Goal: Transaction & Acquisition: Purchase product/service

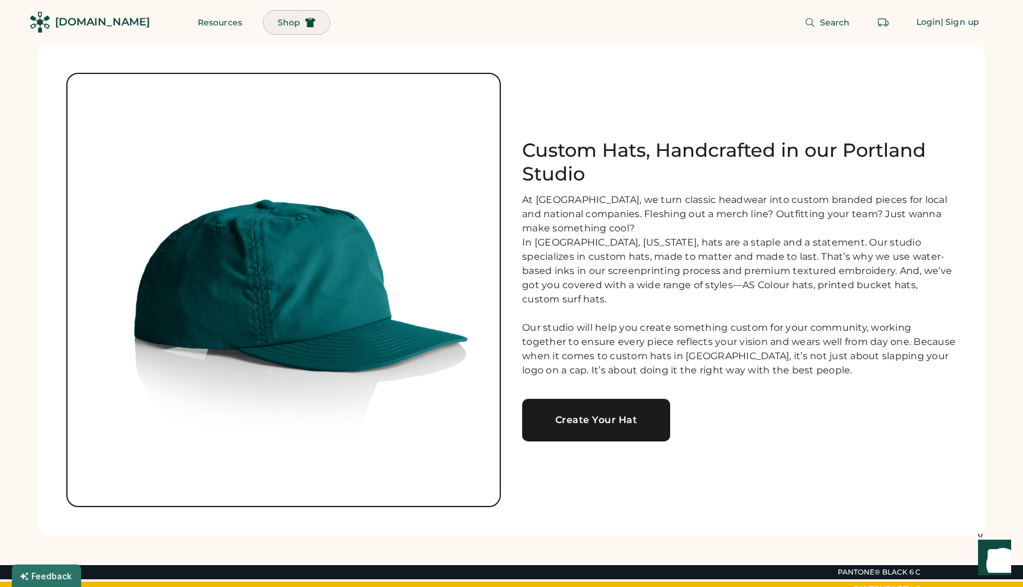
click at [278, 22] on span "Shop" at bounding box center [289, 22] width 22 height 8
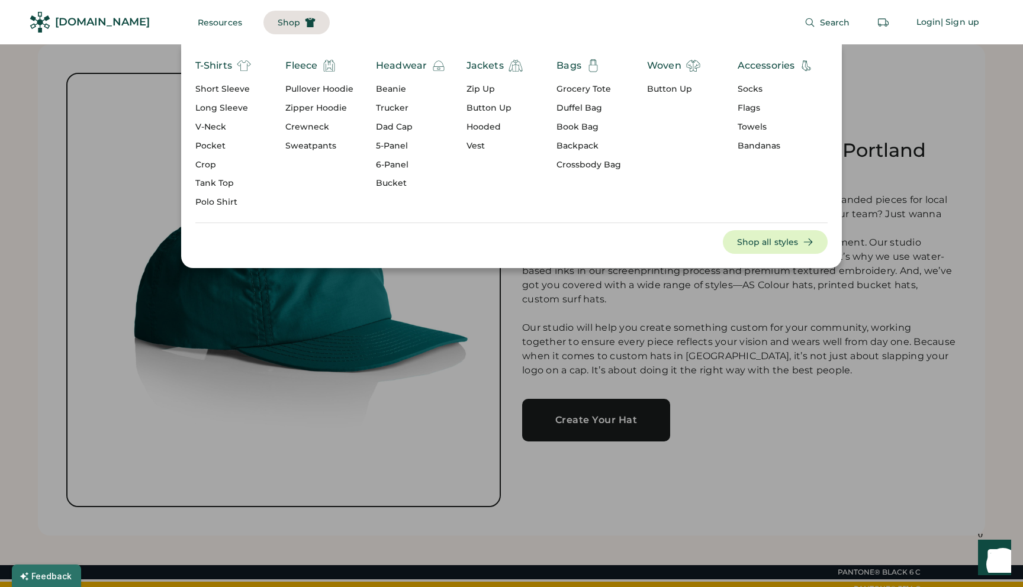
click at [226, 91] on div "Short Sleeve" at bounding box center [223, 89] width 56 height 12
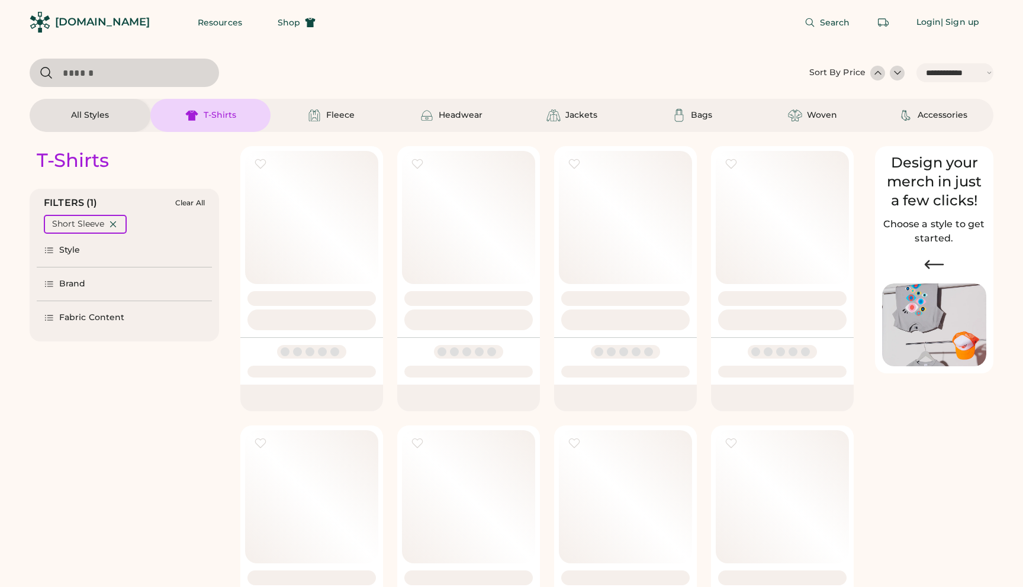
select select "*****"
select select "*"
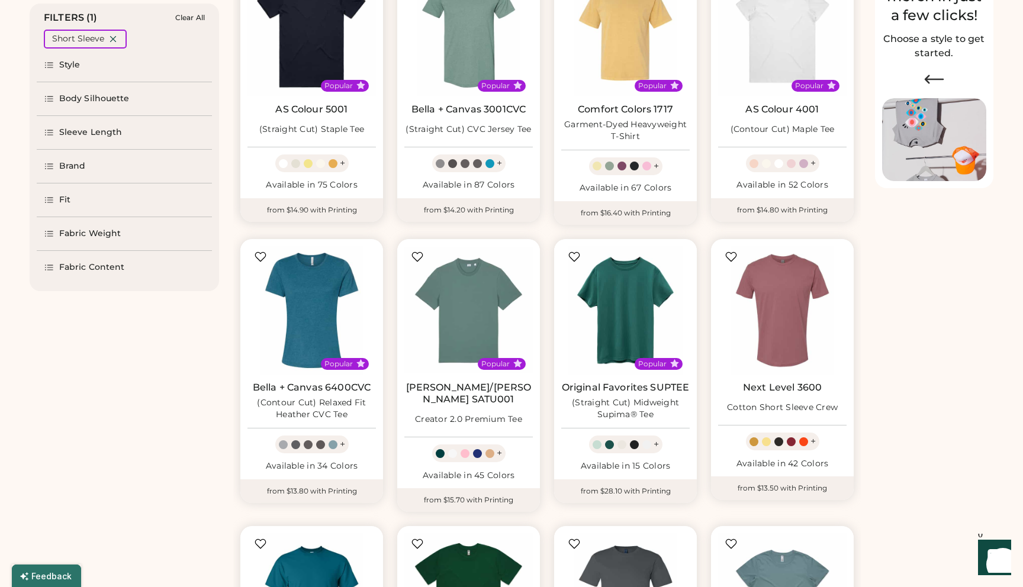
scroll to position [198, 0]
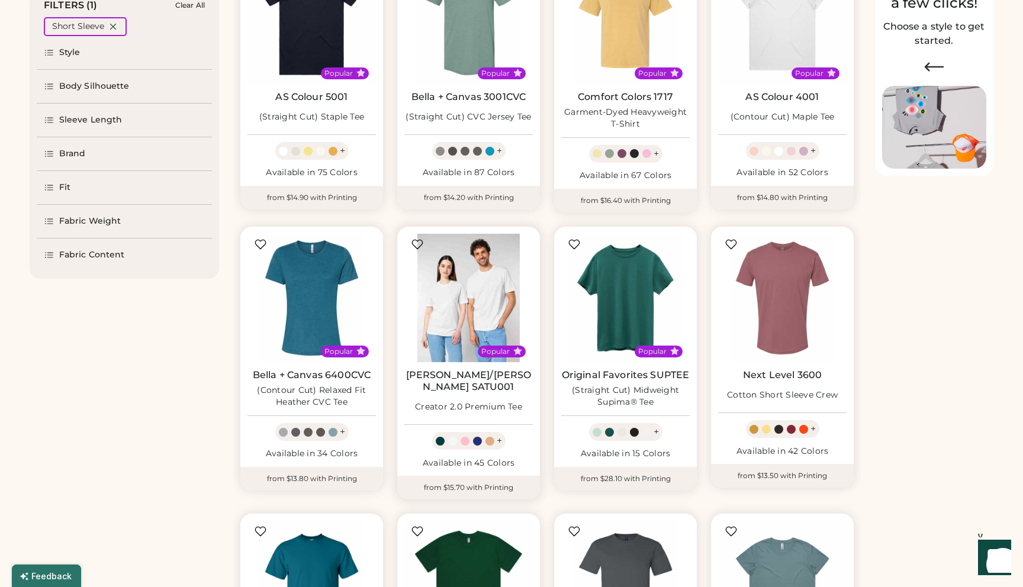
click at [475, 314] on img at bounding box center [468, 298] width 128 height 128
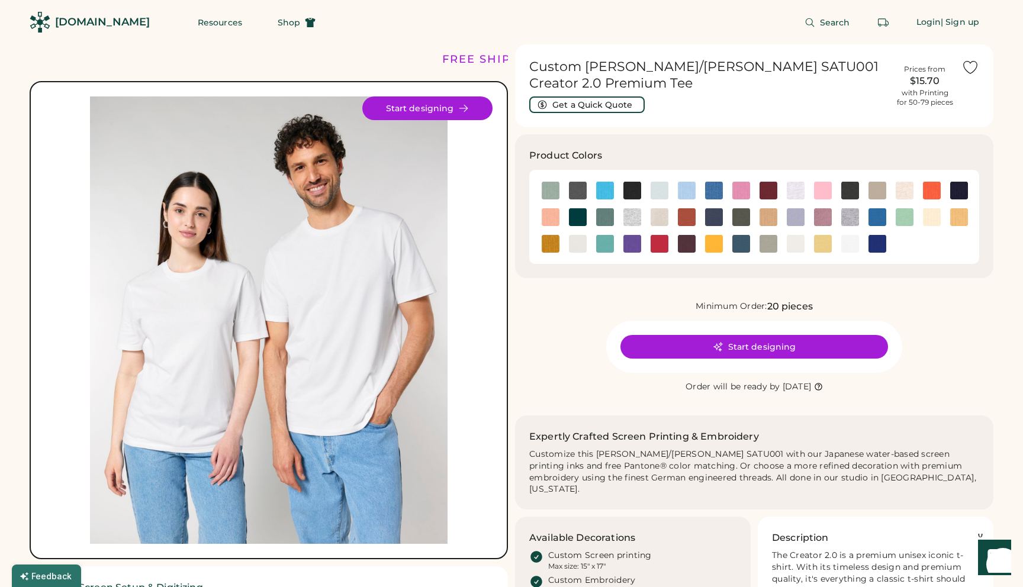
click at [389, 344] on img at bounding box center [269, 321] width 448 height 448
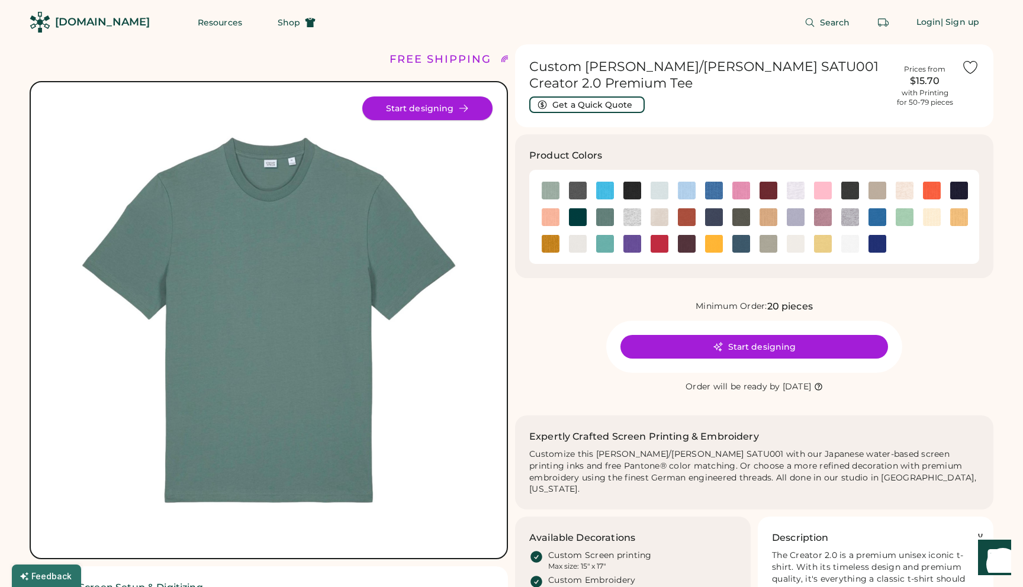
click at [420, 105] on button "Start designing" at bounding box center [427, 109] width 130 height 24
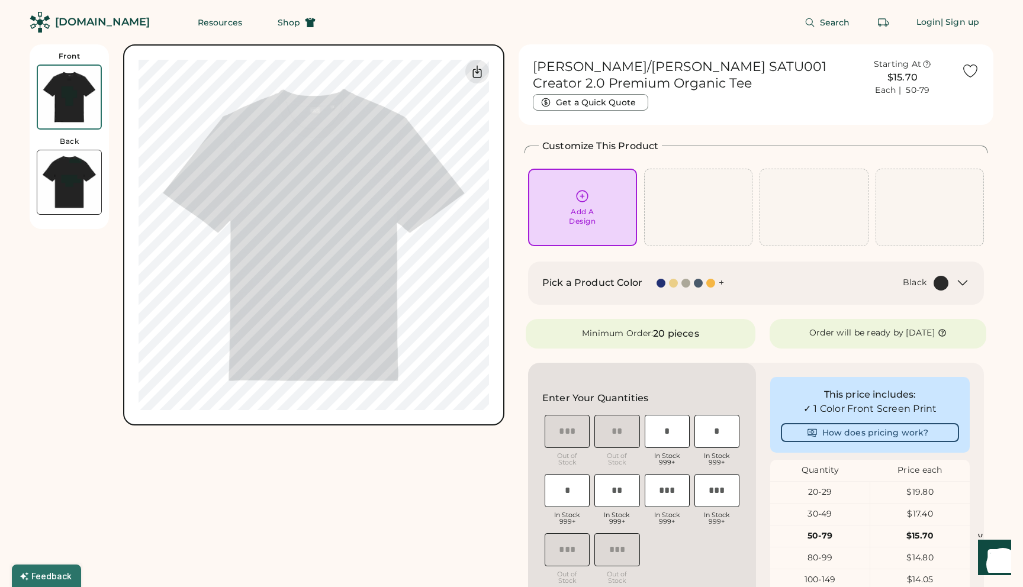
click at [57, 184] on img at bounding box center [69, 182] width 64 height 64
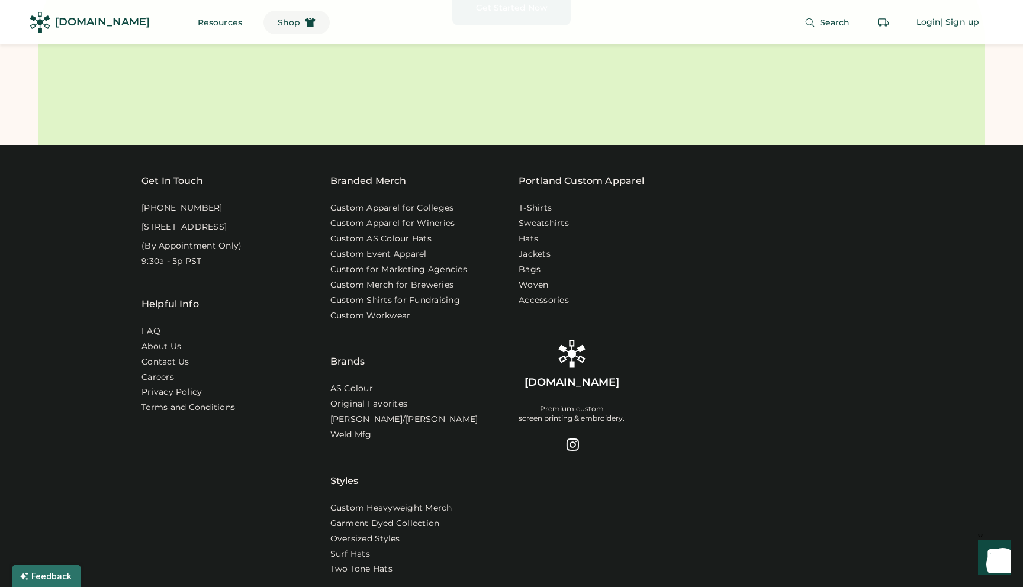
click at [274, 22] on button "Shop" at bounding box center [296, 23] width 66 height 24
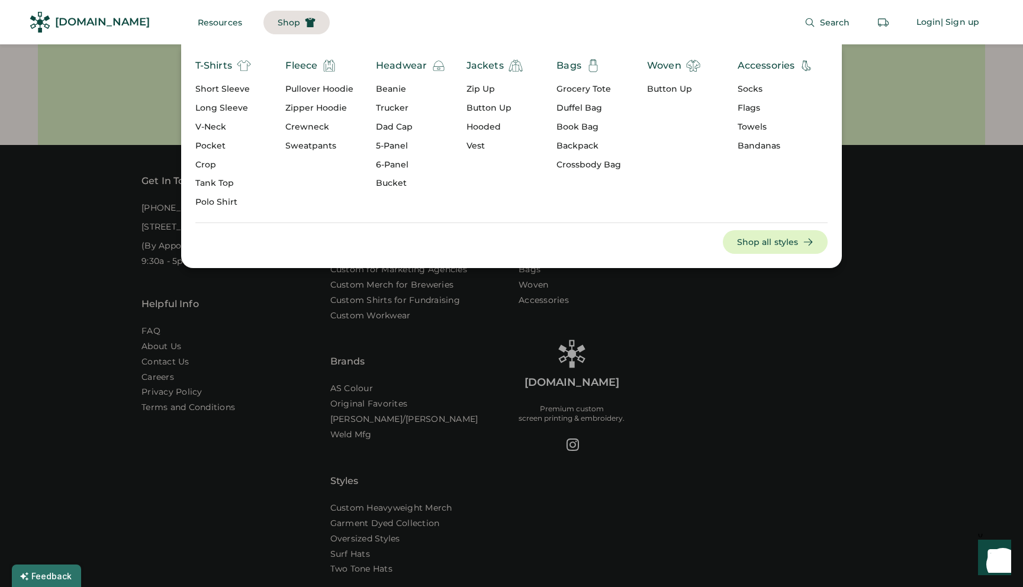
click at [401, 64] on div "Headwear" at bounding box center [401, 66] width 51 height 14
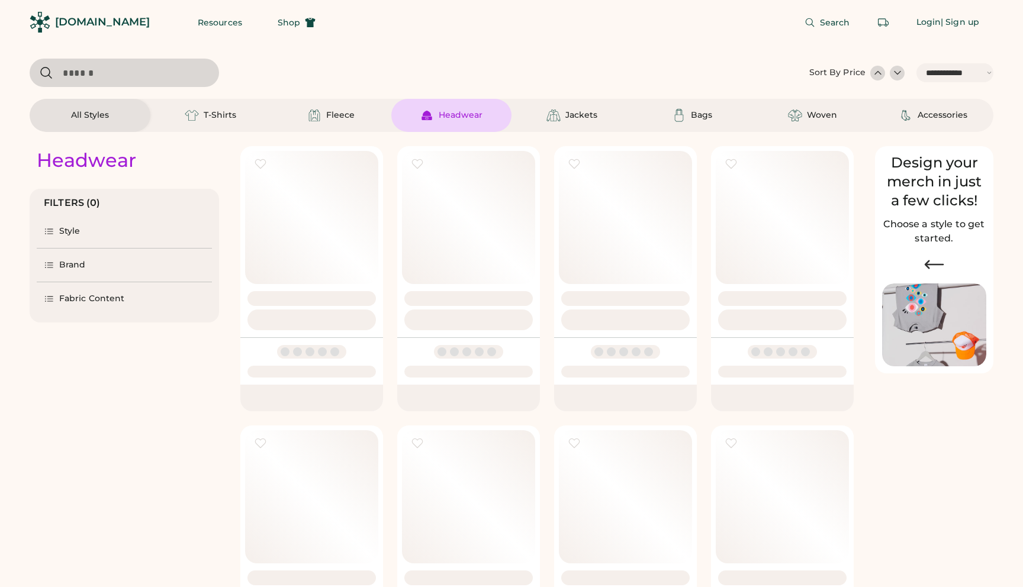
select select "*****"
select select "*"
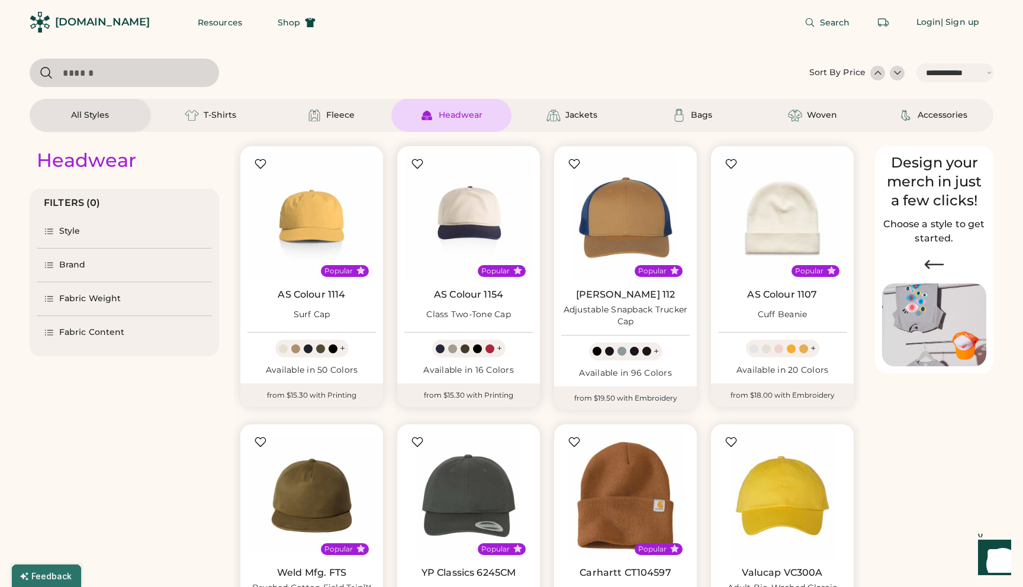
scroll to position [564, 0]
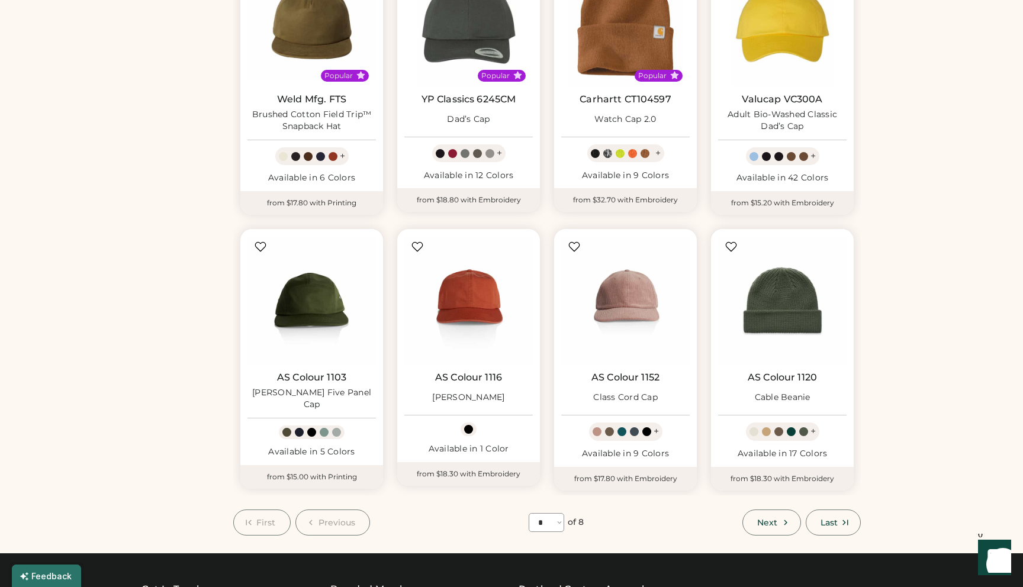
select select "*****"
select select "*"
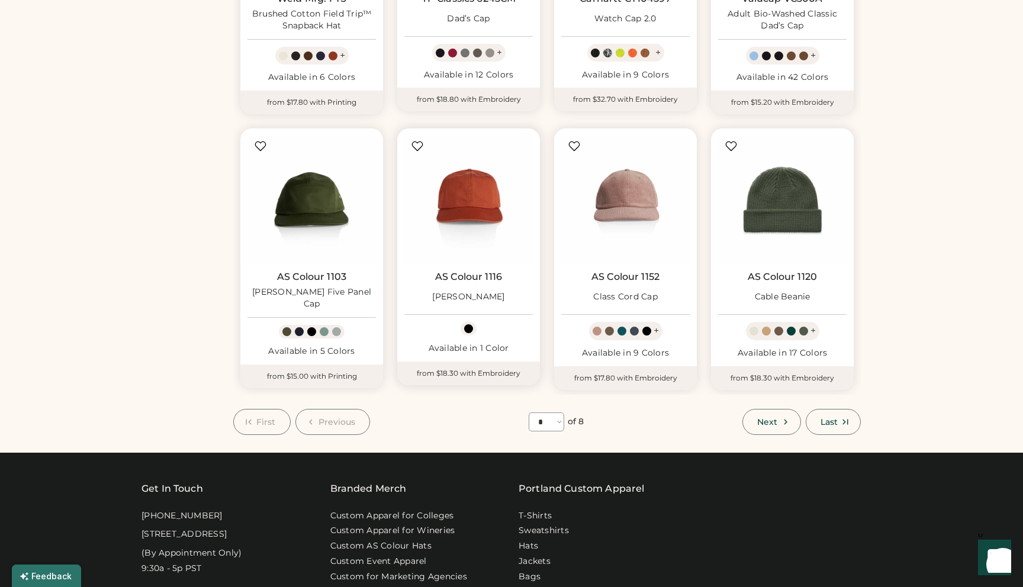
scroll to position [576, 0]
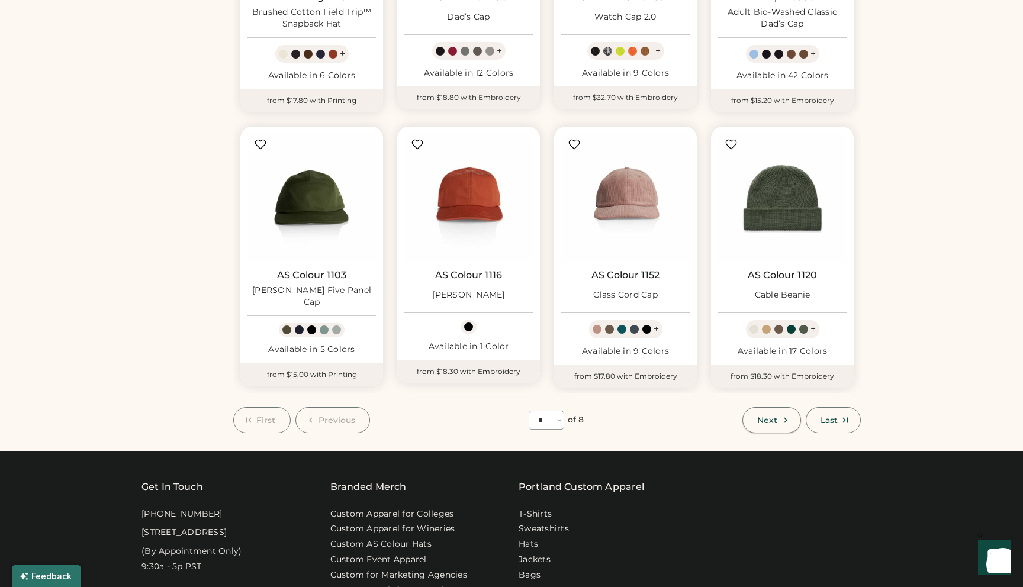
click at [776, 414] on button "Next" at bounding box center [771, 420] width 58 height 26
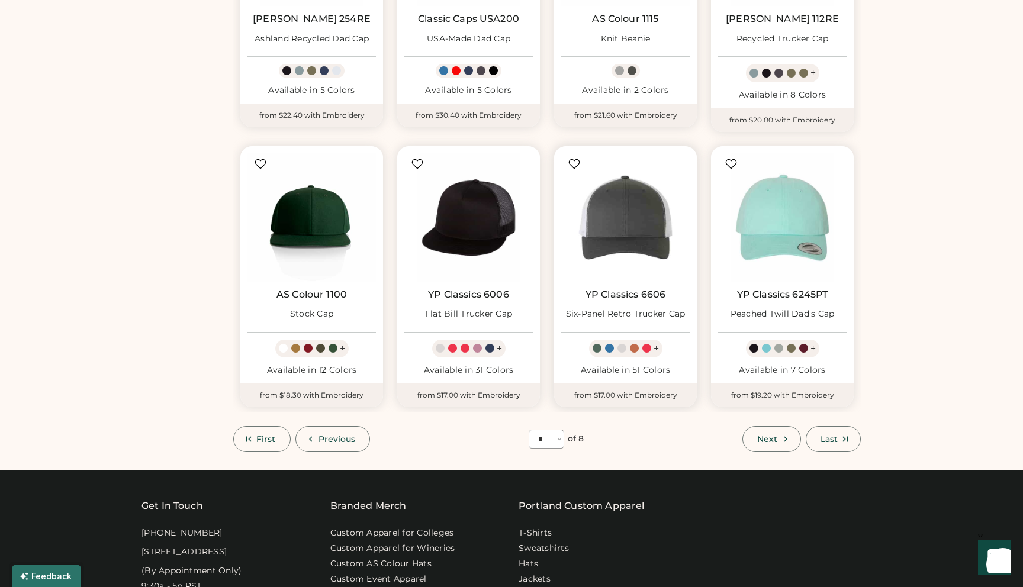
scroll to position [573, 0]
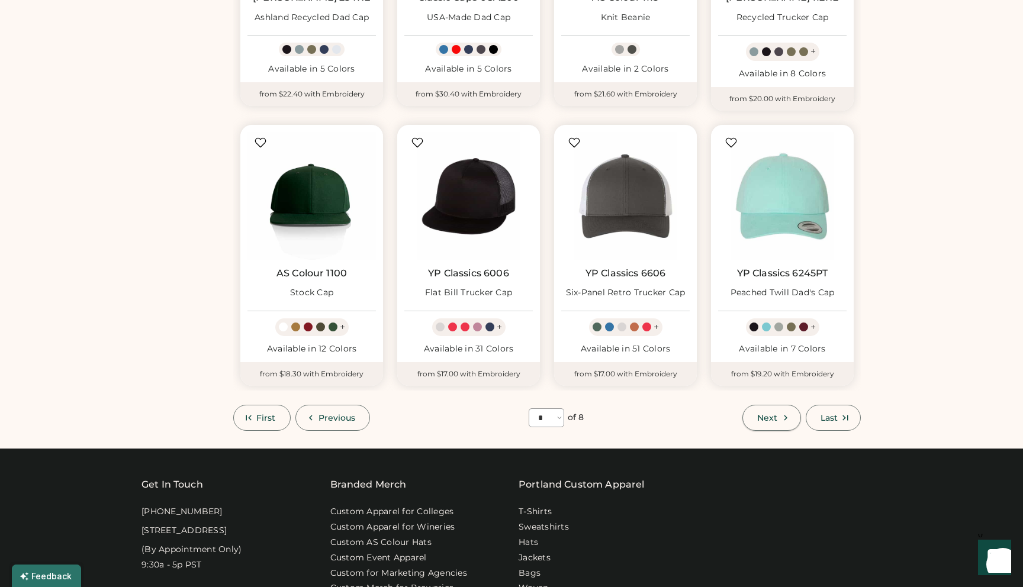
click at [761, 414] on span "Next" at bounding box center [767, 418] width 20 height 8
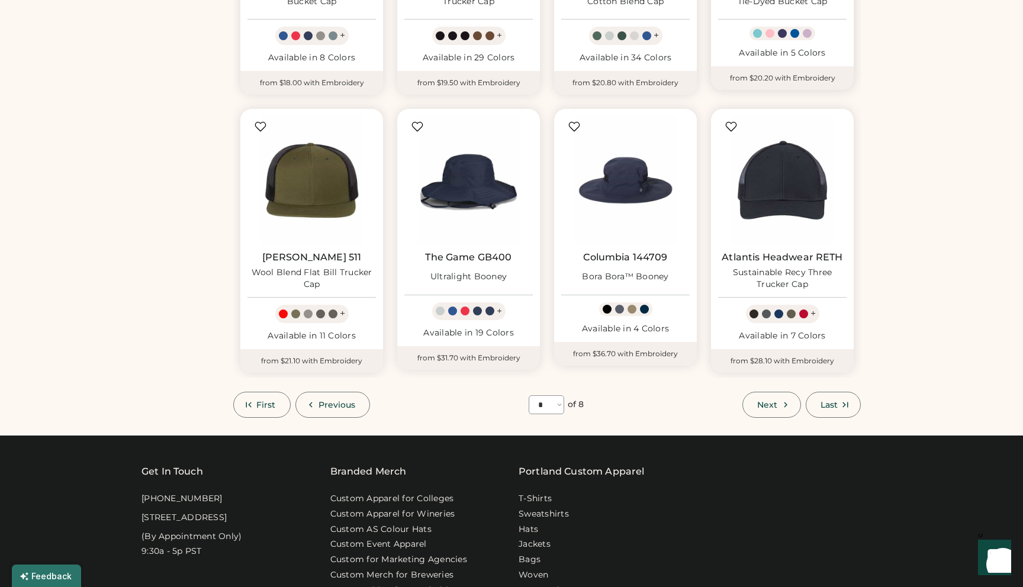
scroll to position [605, 0]
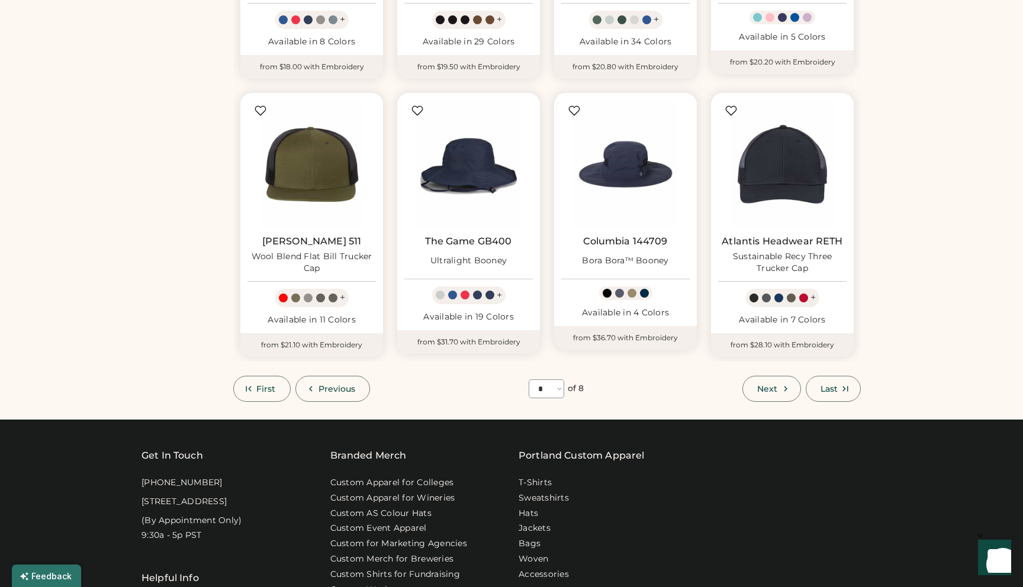
click at [767, 382] on button "Next" at bounding box center [771, 389] width 58 height 26
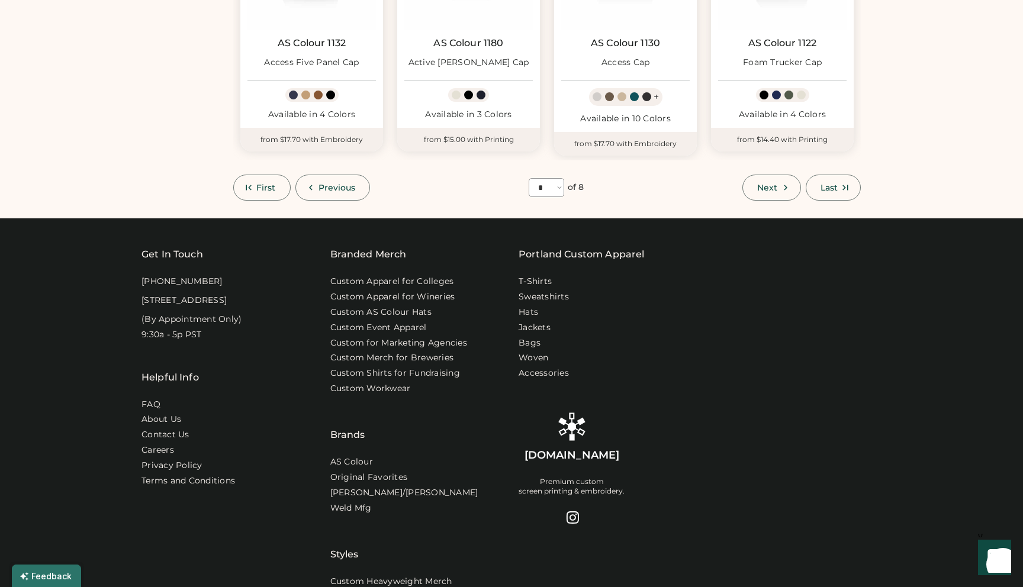
scroll to position [761, 0]
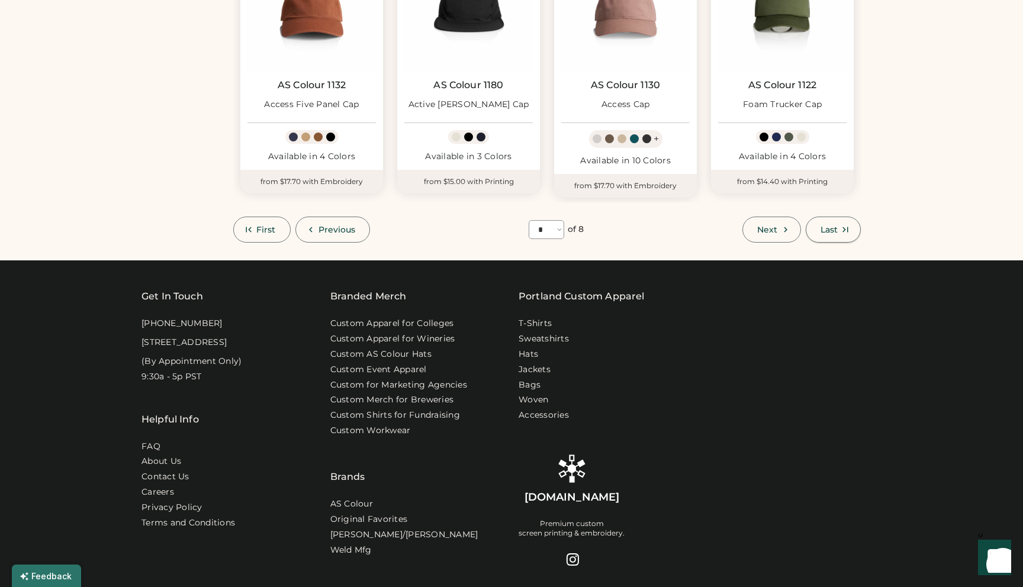
click at [824, 224] on button "Last" at bounding box center [833, 230] width 55 height 26
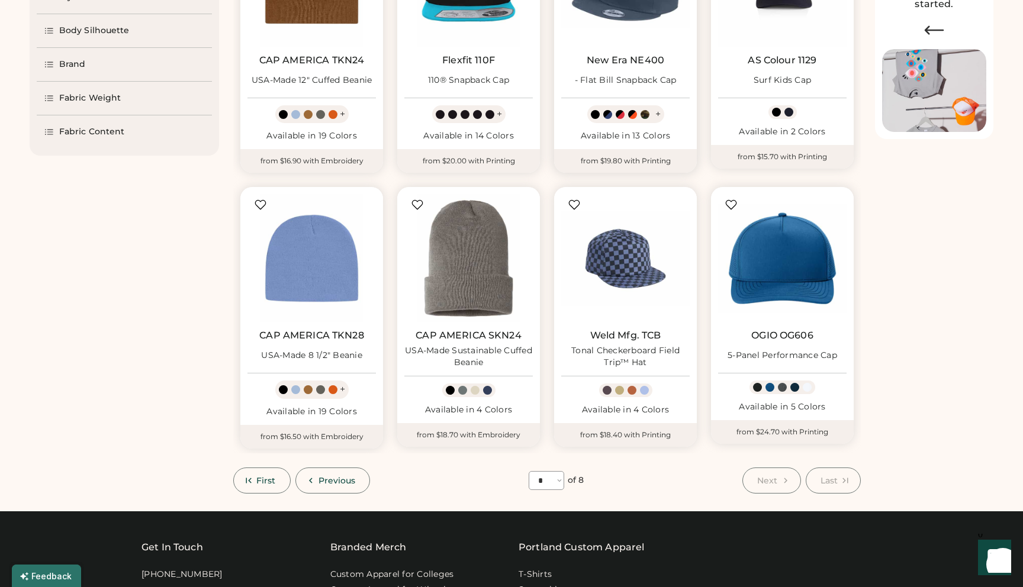
scroll to position [237, 0]
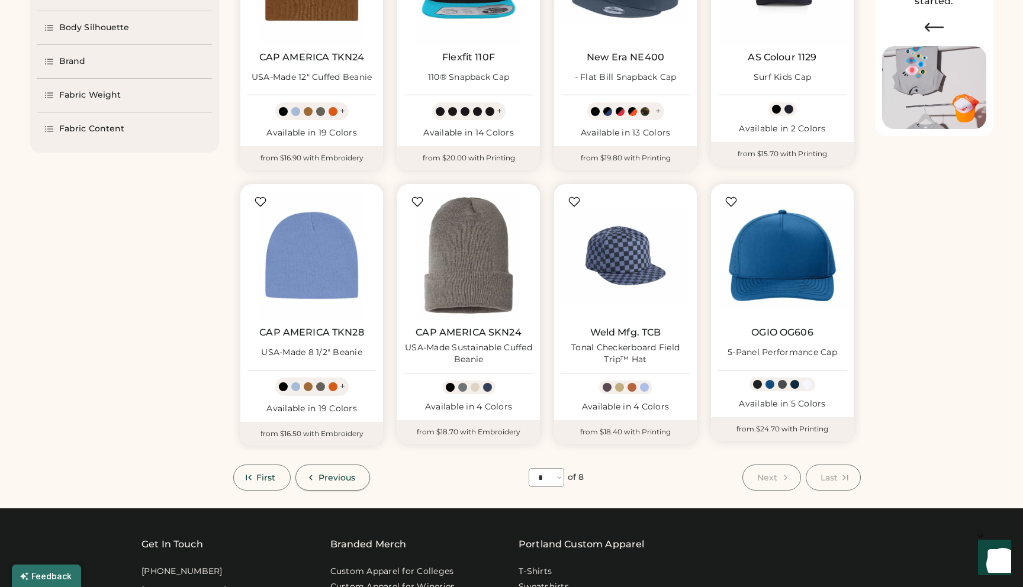
click at [336, 474] on span "Previous" at bounding box center [337, 478] width 37 height 8
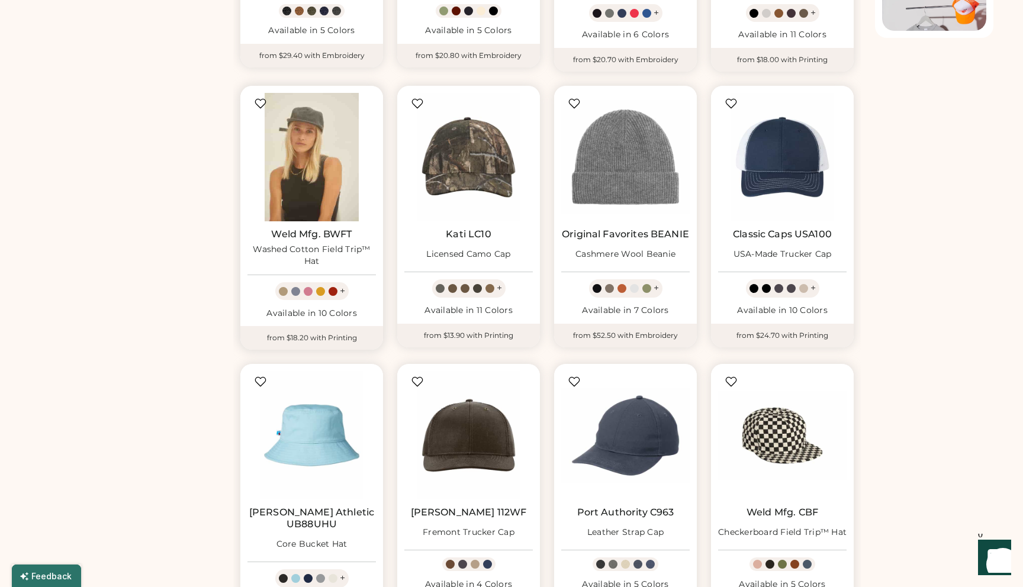
scroll to position [528, 0]
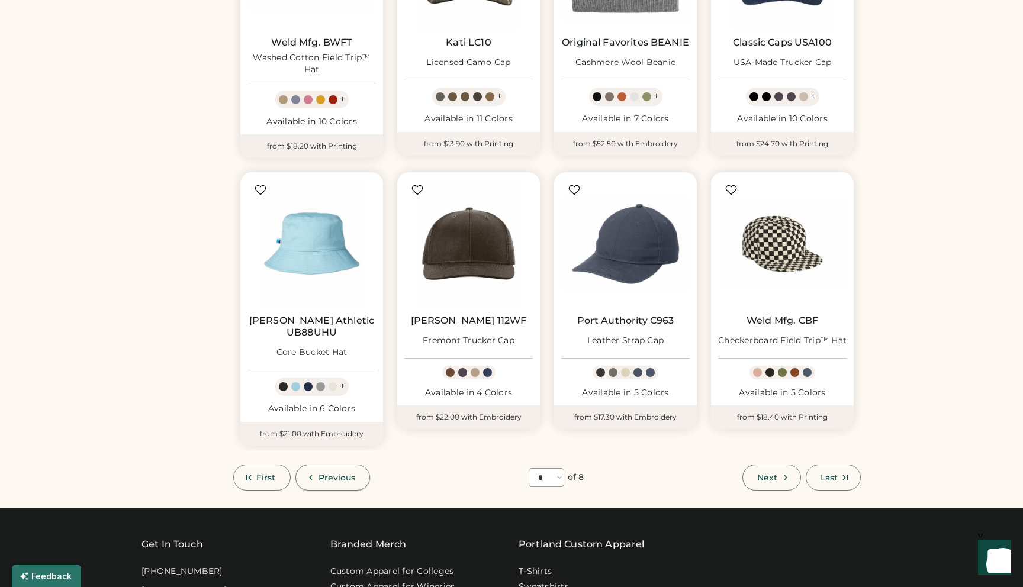
click at [339, 474] on button "Previous" at bounding box center [332, 478] width 75 height 26
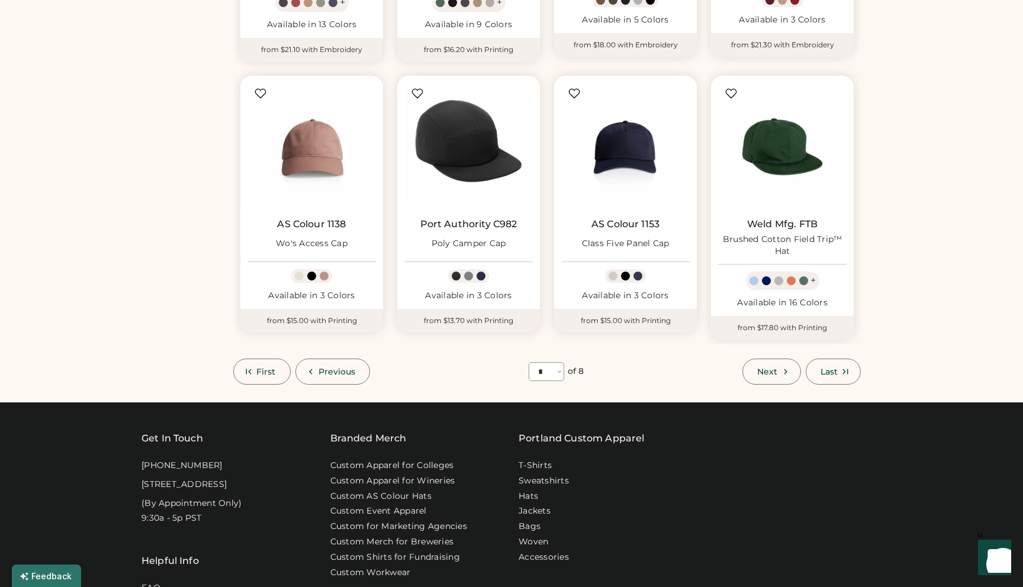
scroll to position [613, 0]
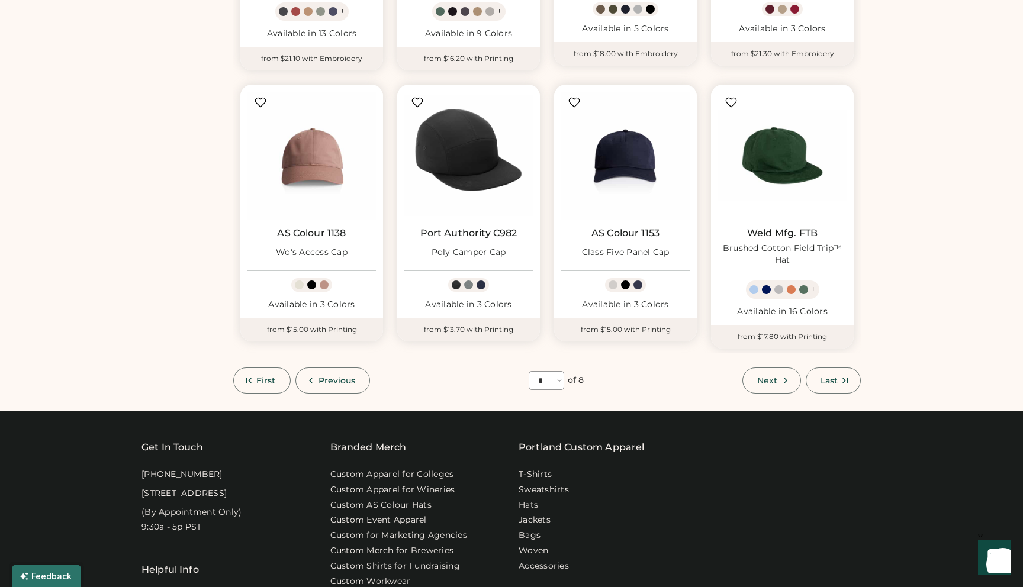
click at [336, 377] on span "Previous" at bounding box center [337, 381] width 37 height 8
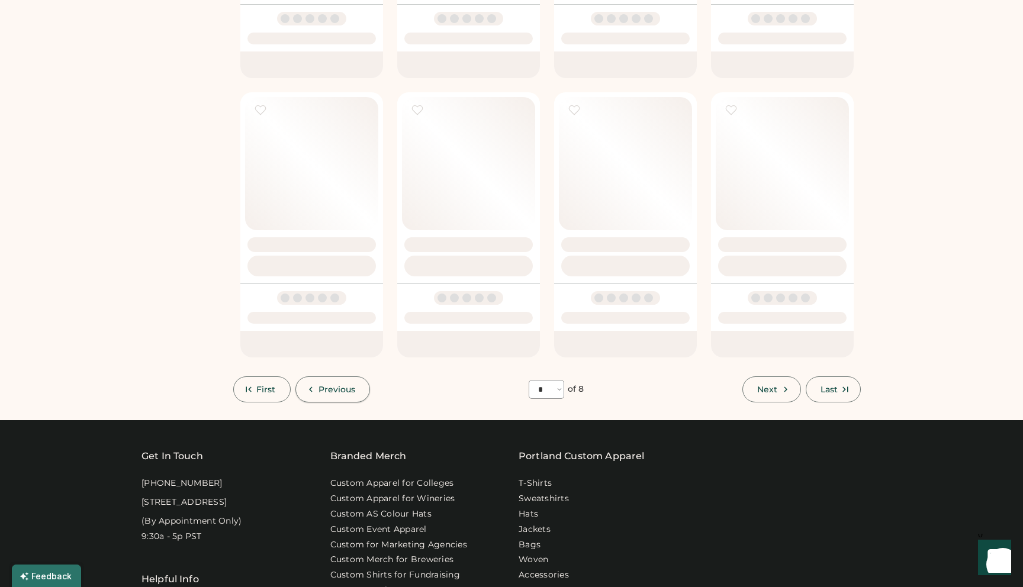
select select "*"
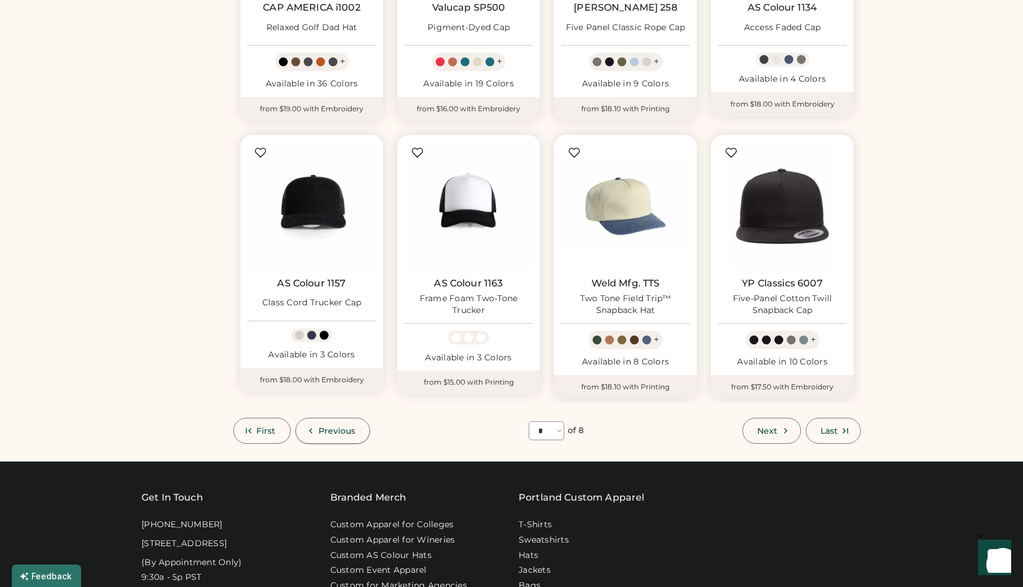
scroll to position [556, 0]
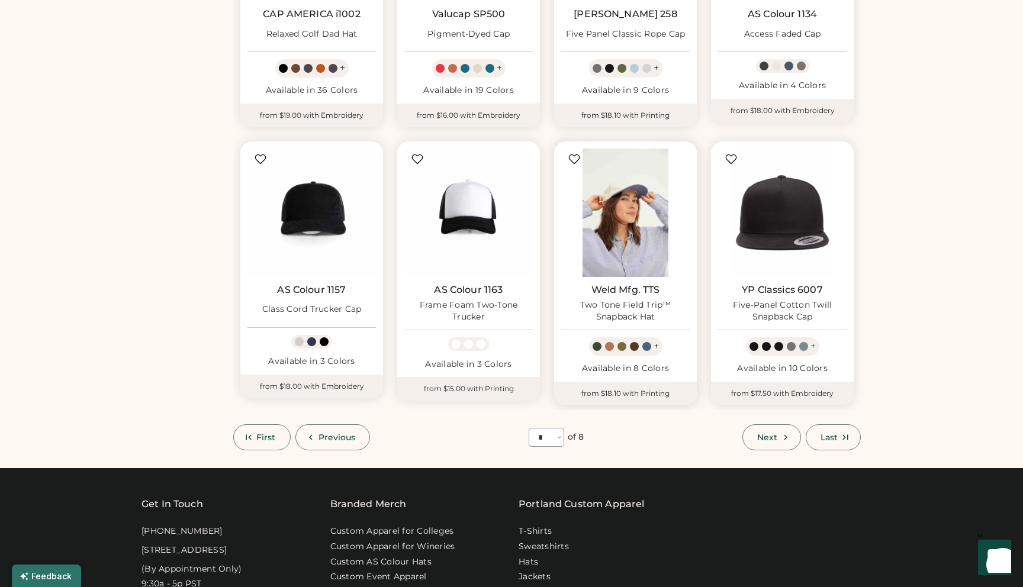
click at [617, 200] on img at bounding box center [625, 213] width 128 height 128
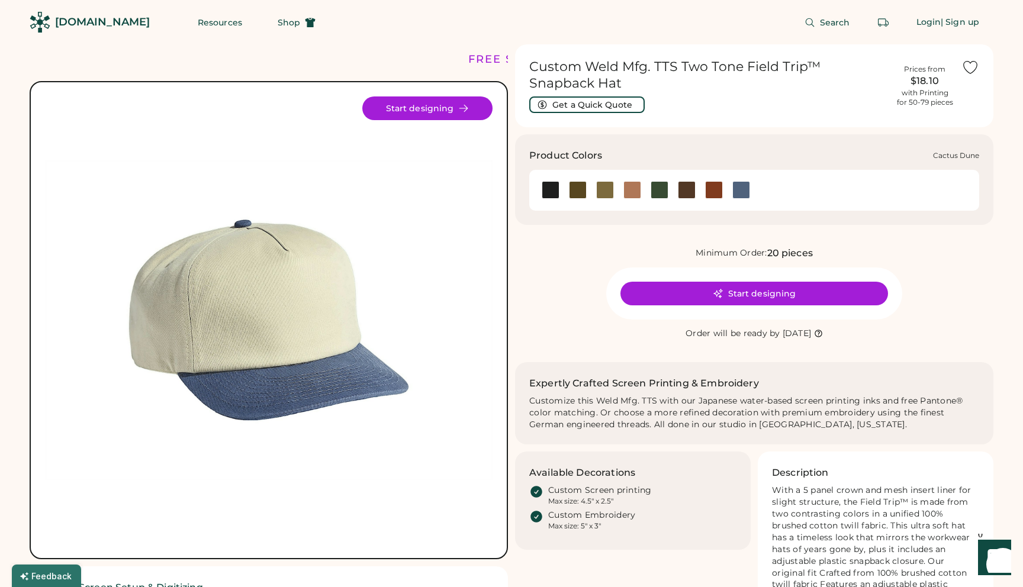
click at [609, 192] on div at bounding box center [605, 190] width 18 height 18
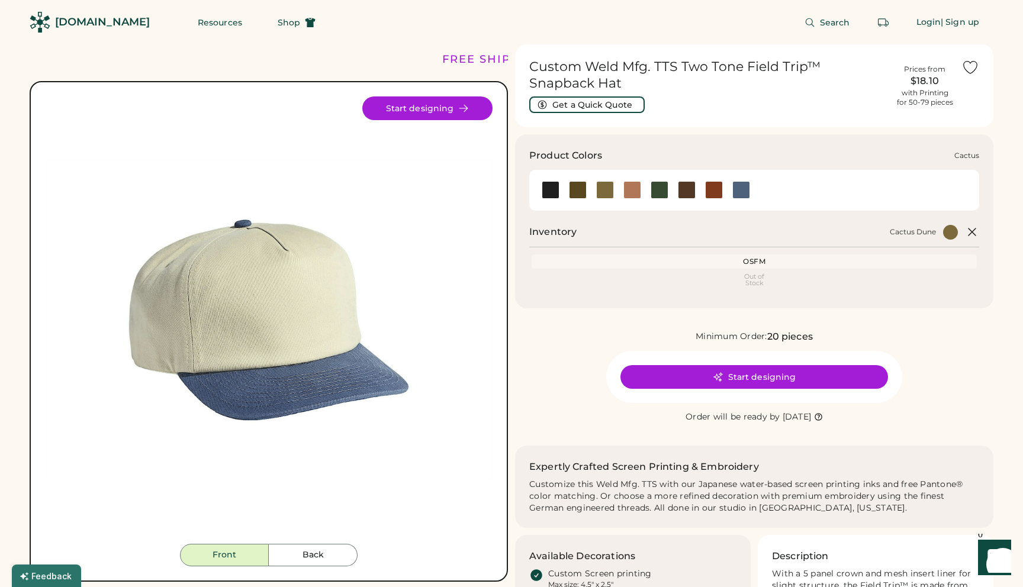
click at [577, 191] on div at bounding box center [578, 190] width 18 height 18
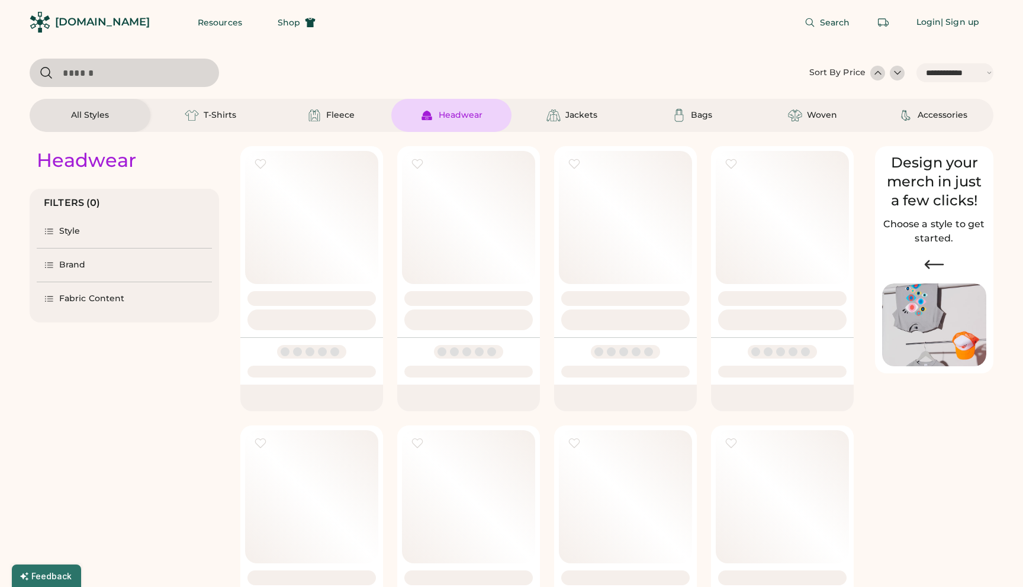
select select "*****"
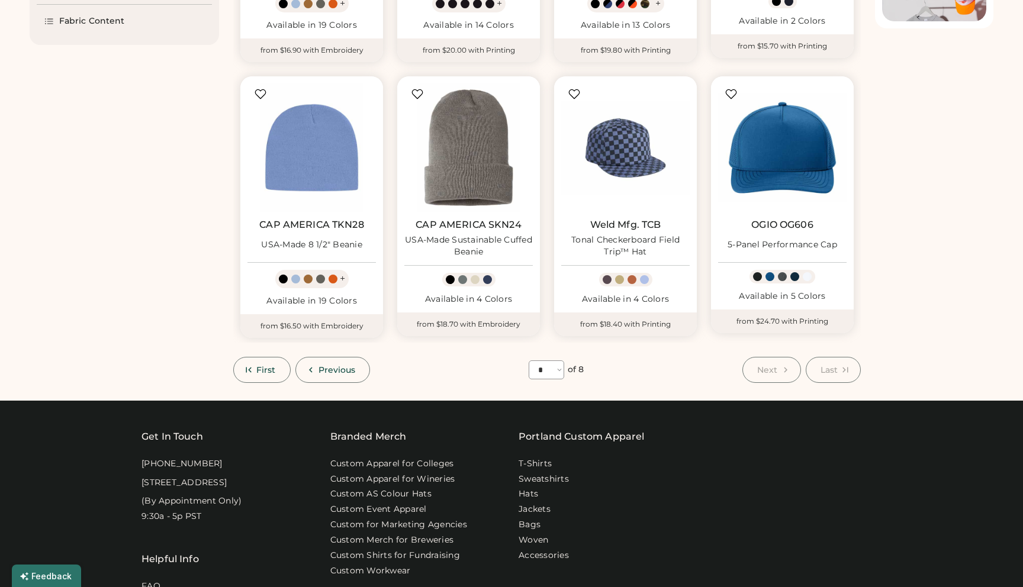
scroll to position [347, 0]
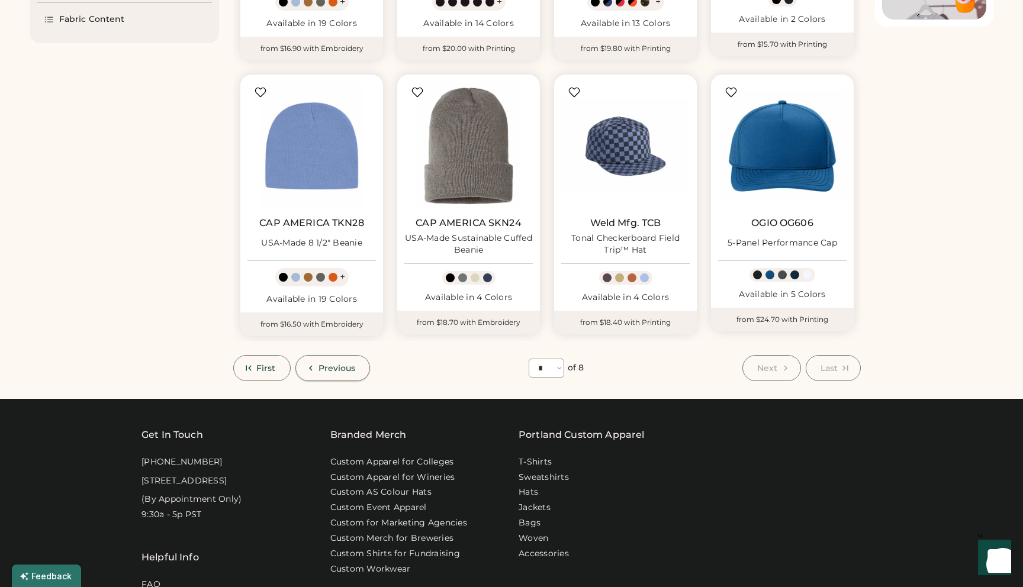
click at [337, 374] on button "Previous" at bounding box center [332, 368] width 75 height 26
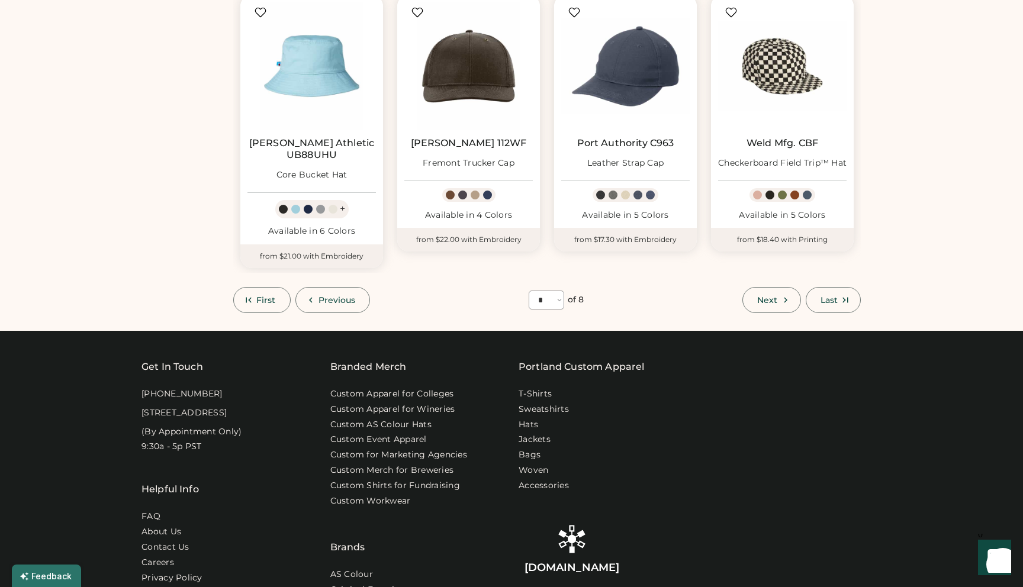
scroll to position [874, 0]
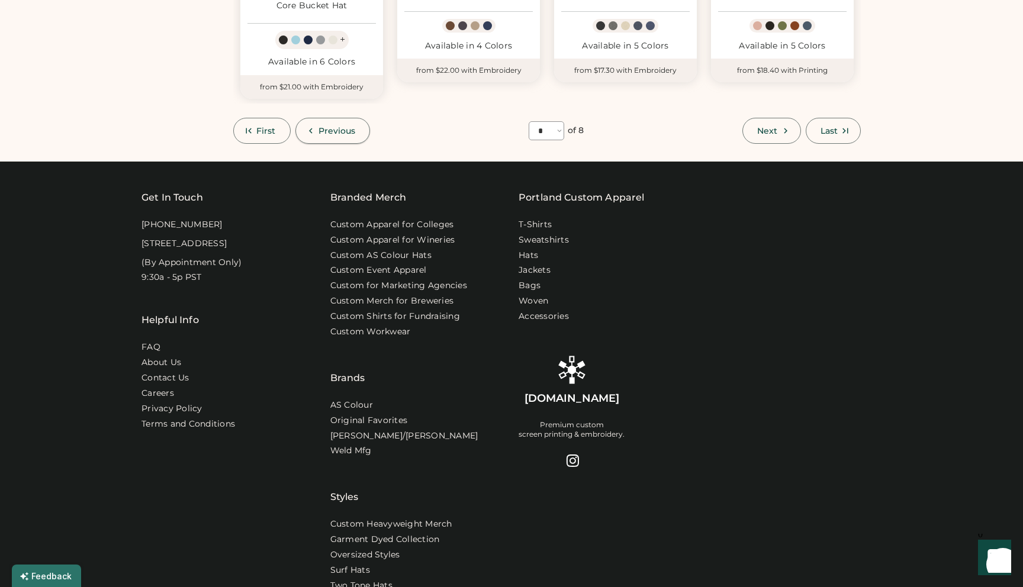
click at [319, 127] on span "Previous" at bounding box center [337, 131] width 37 height 8
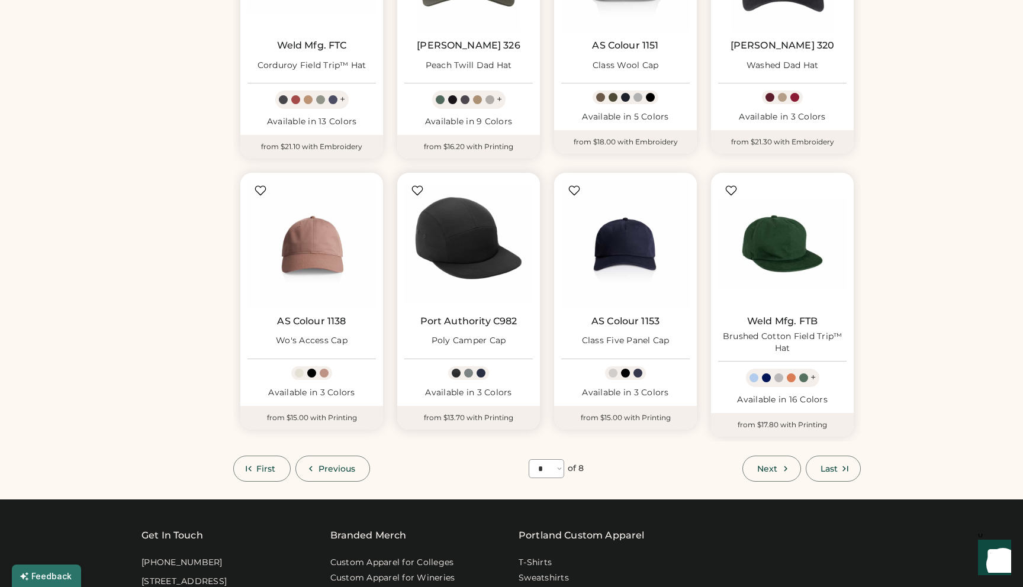
scroll to position [528, 0]
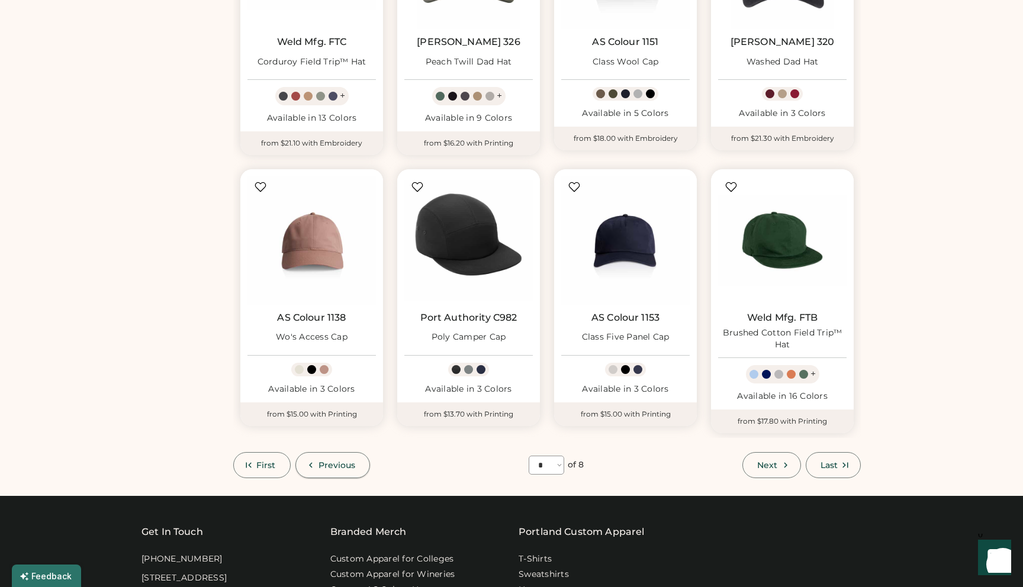
click at [349, 467] on span "Previous" at bounding box center [337, 465] width 37 height 8
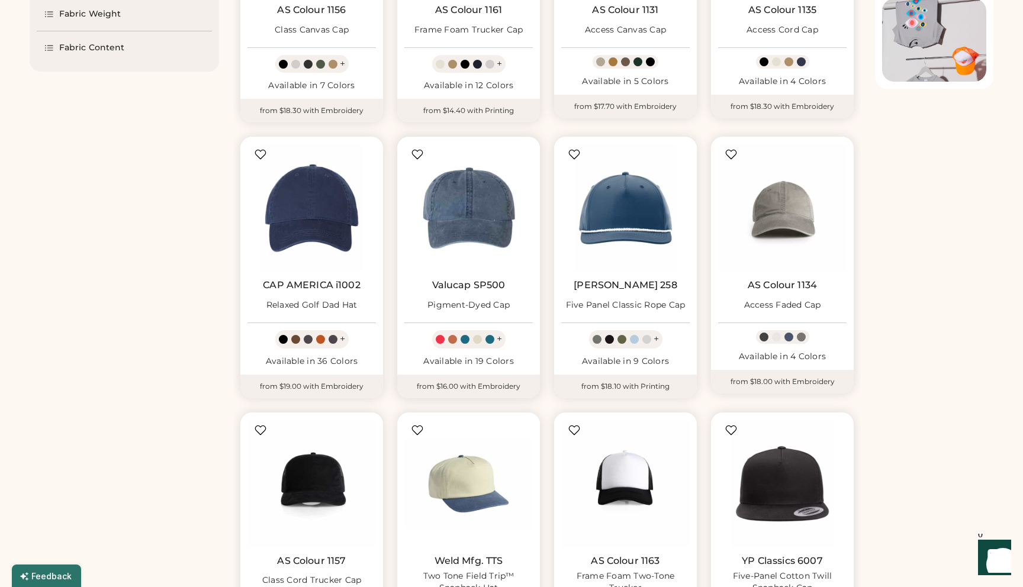
scroll to position [514, 0]
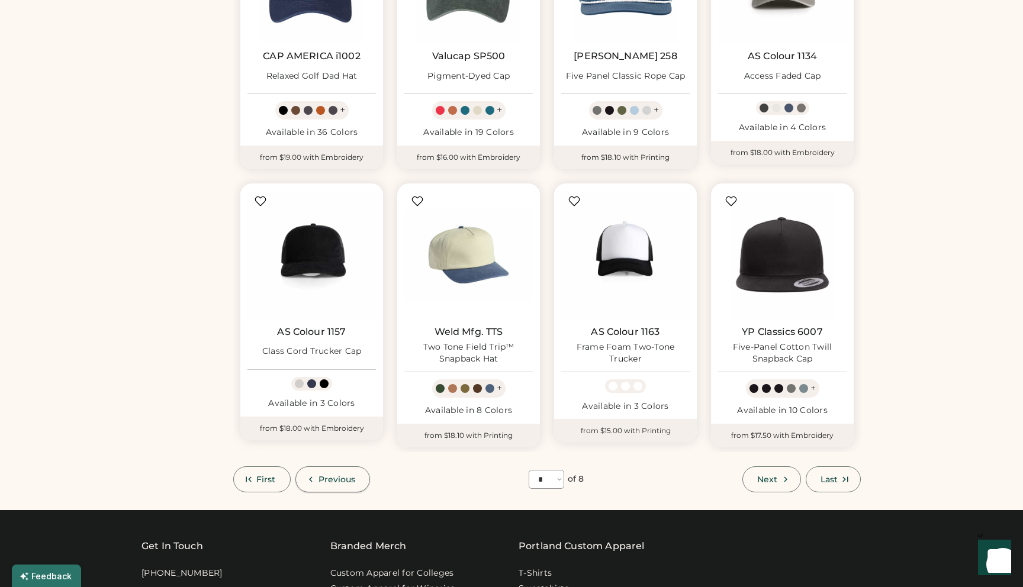
click at [334, 477] on span "Previous" at bounding box center [337, 479] width 37 height 8
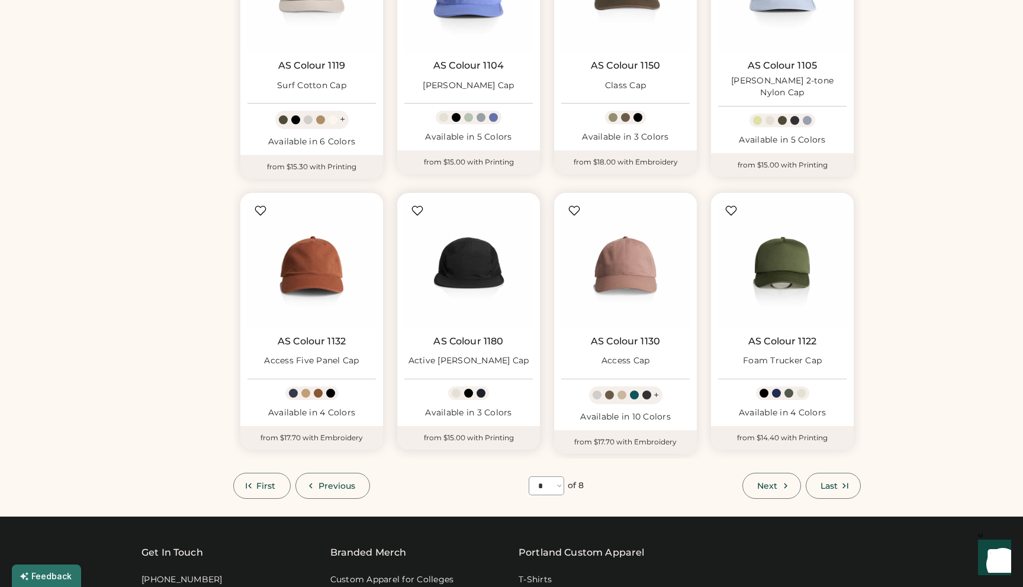
scroll to position [529, 0]
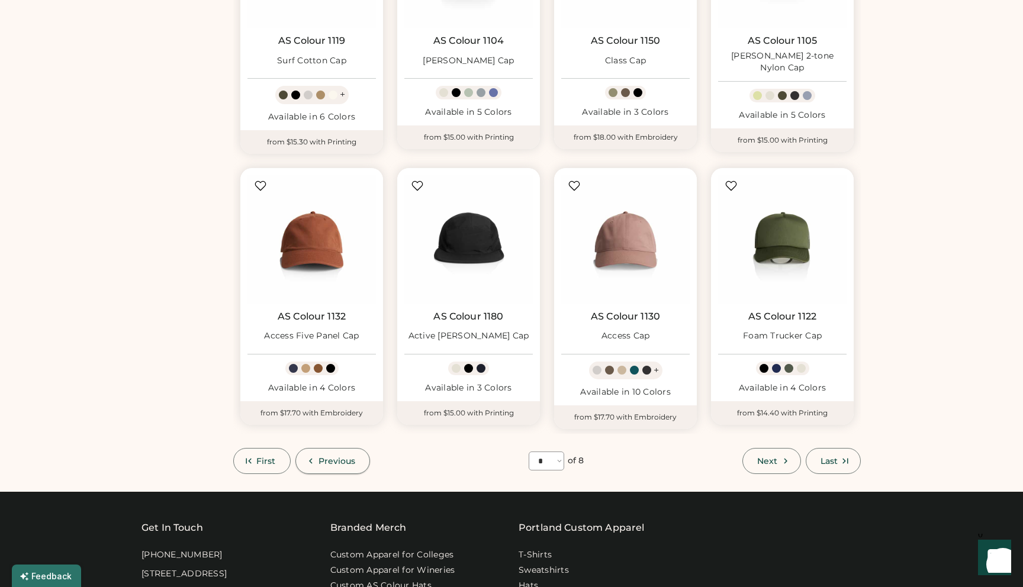
click at [349, 454] on button "Previous" at bounding box center [332, 461] width 75 height 26
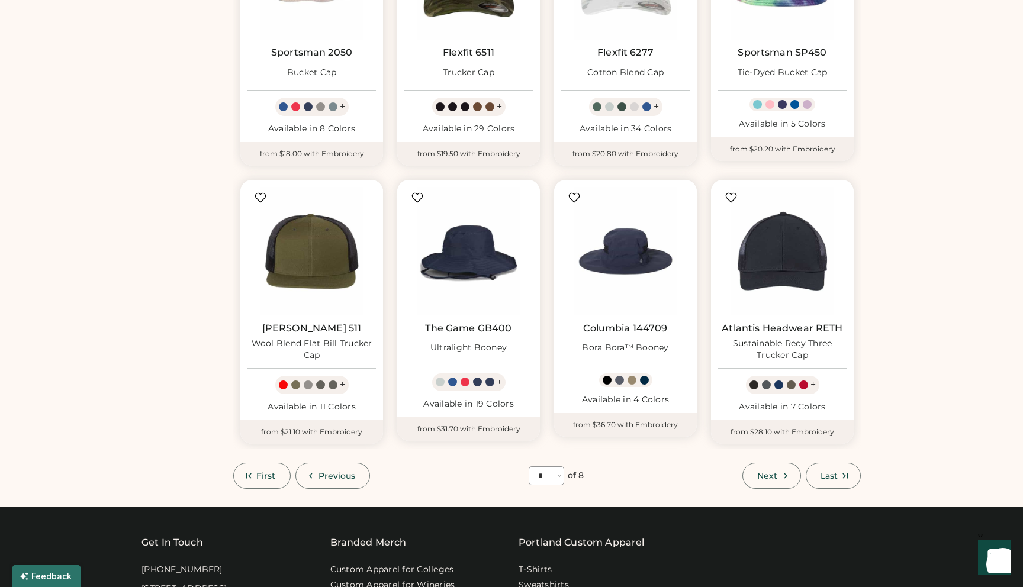
scroll to position [648, 0]
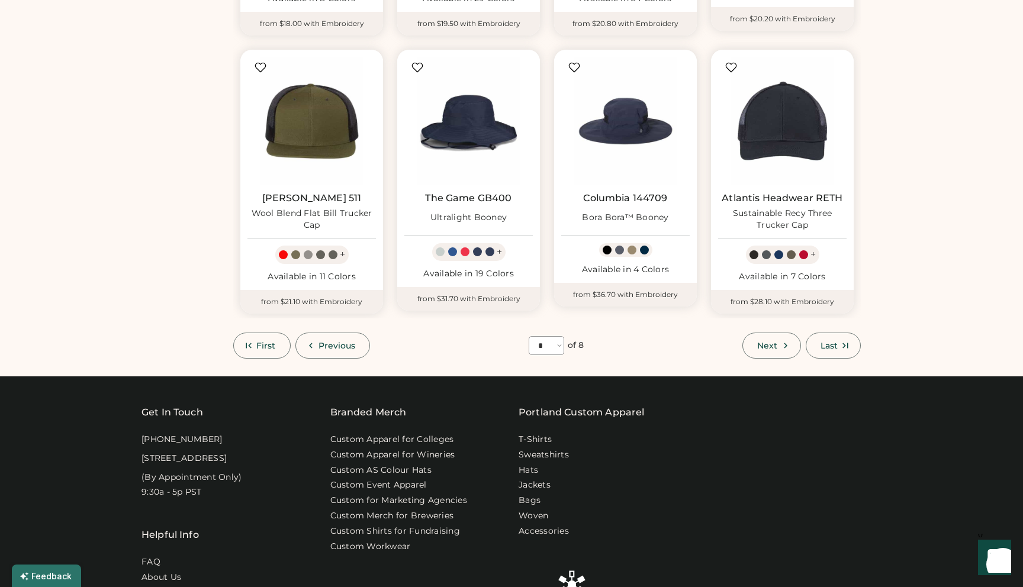
click at [354, 340] on button "Previous" at bounding box center [332, 346] width 75 height 26
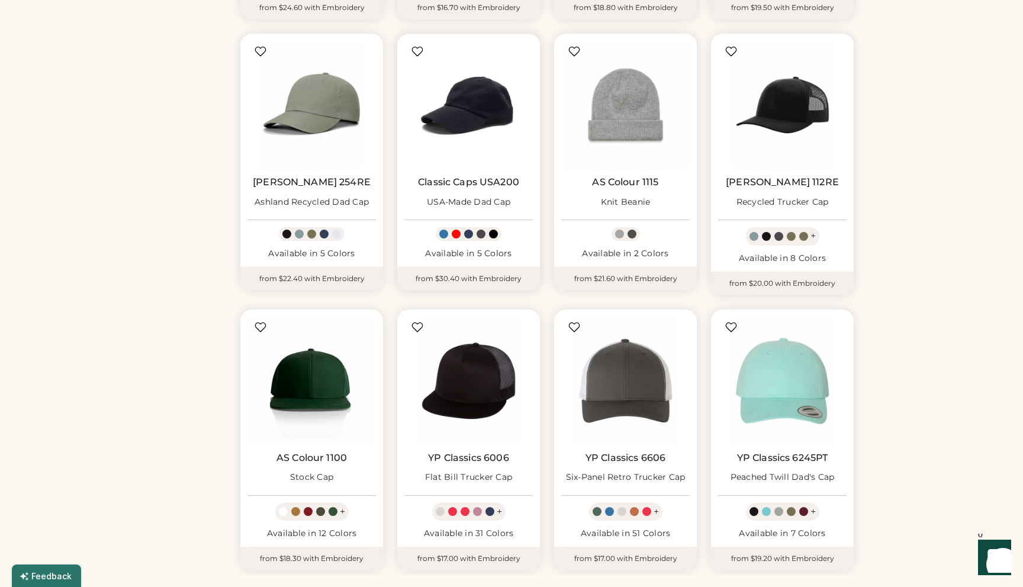
scroll to position [548, 0]
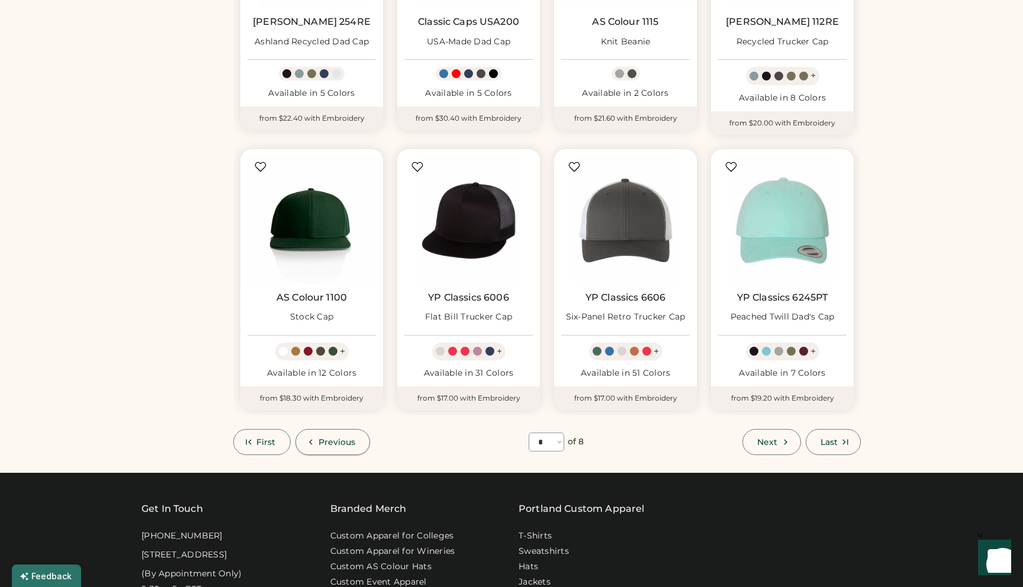
click at [334, 442] on span "Previous" at bounding box center [337, 442] width 37 height 8
select select "*"
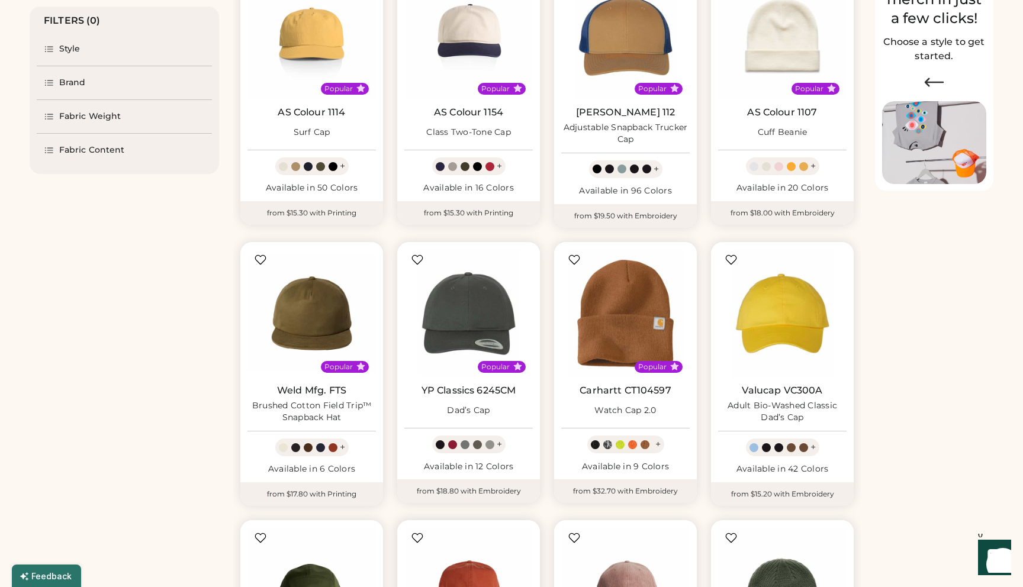
scroll to position [0, 0]
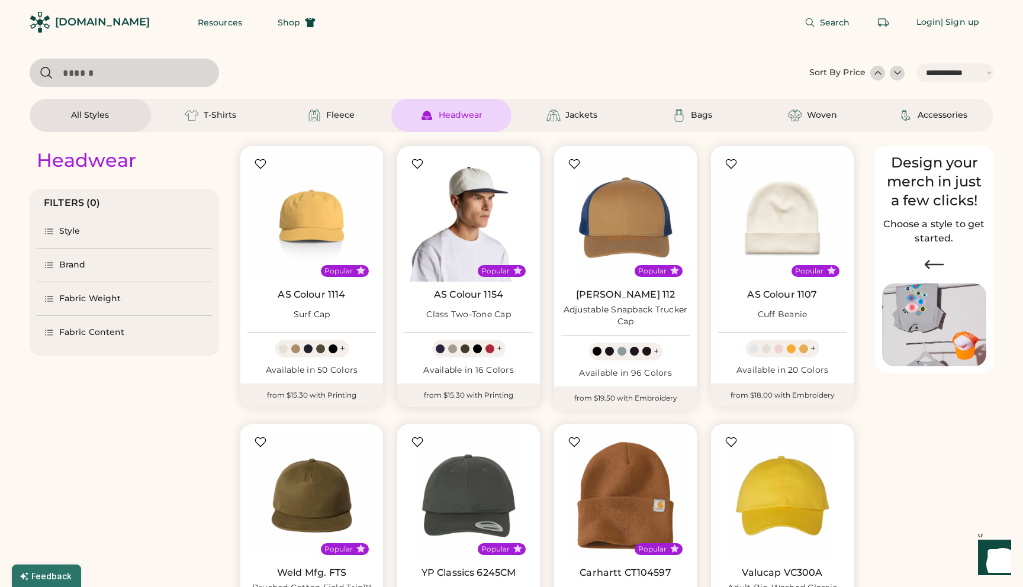
drag, startPoint x: 471, startPoint y: 223, endPoint x: 470, endPoint y: 288, distance: 64.5
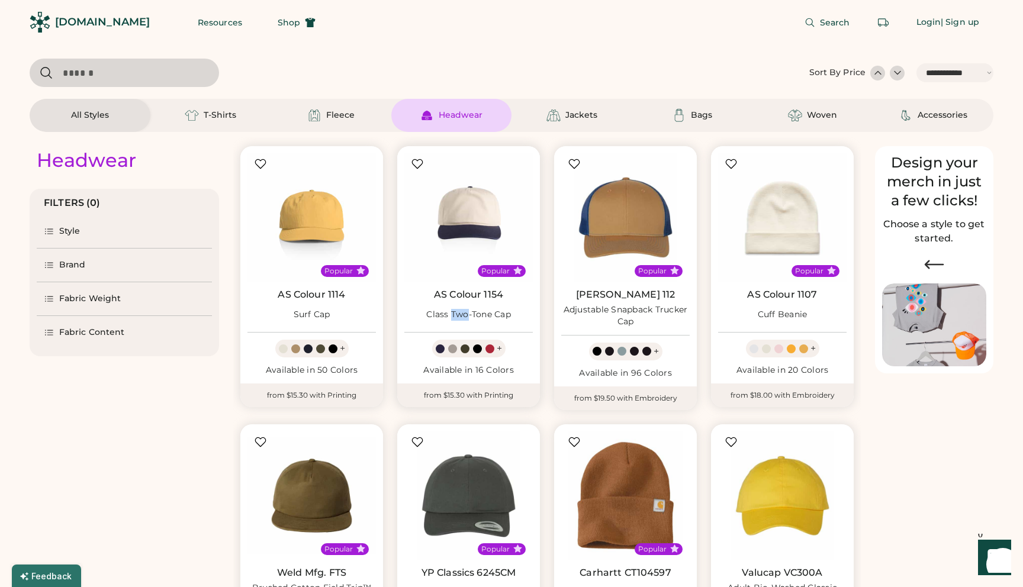
click at [452, 310] on div "Class Two-Tone Cap" at bounding box center [468, 315] width 85 height 12
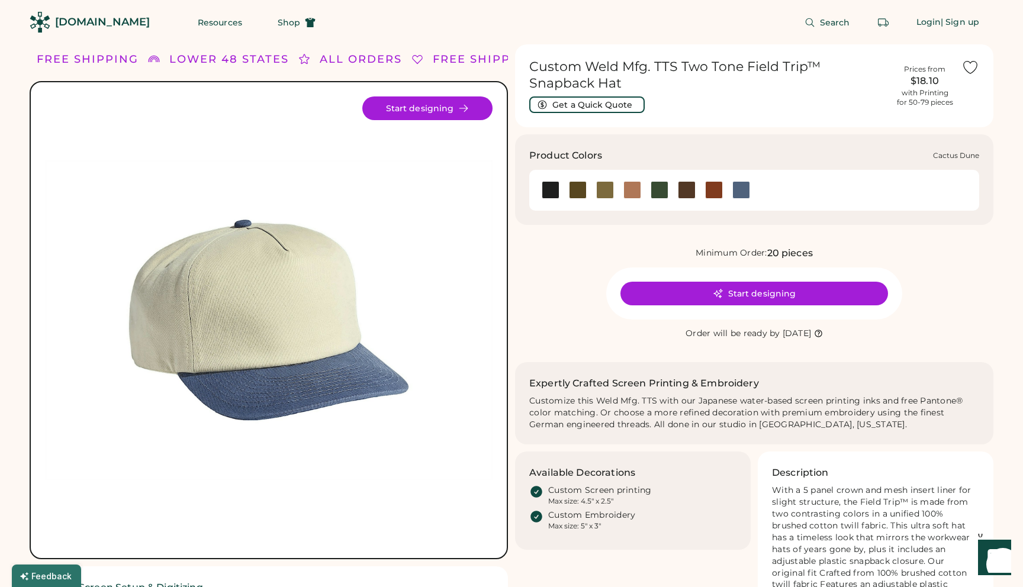
click at [599, 195] on div at bounding box center [605, 190] width 18 height 18
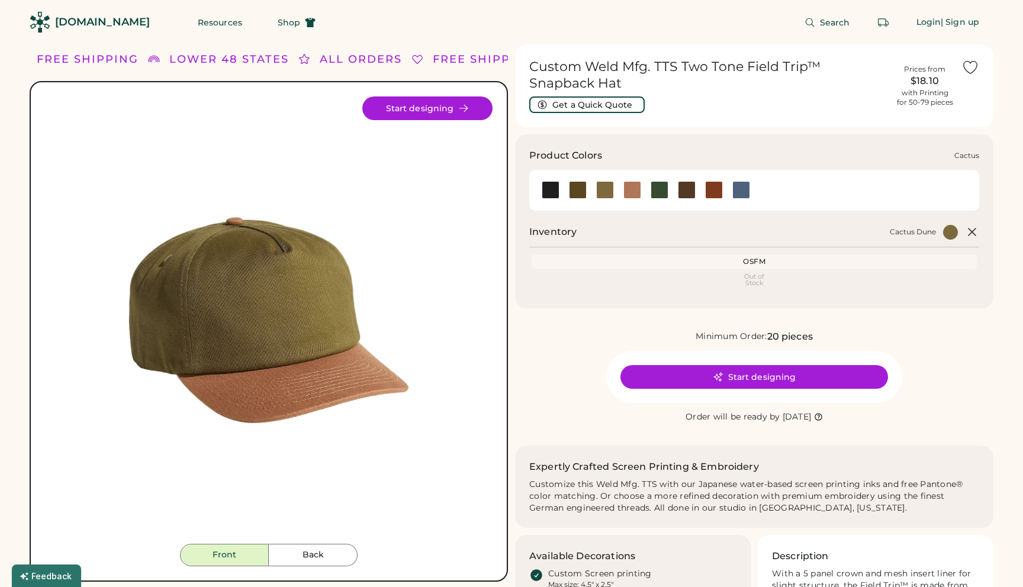
click at [580, 195] on div at bounding box center [578, 190] width 18 height 18
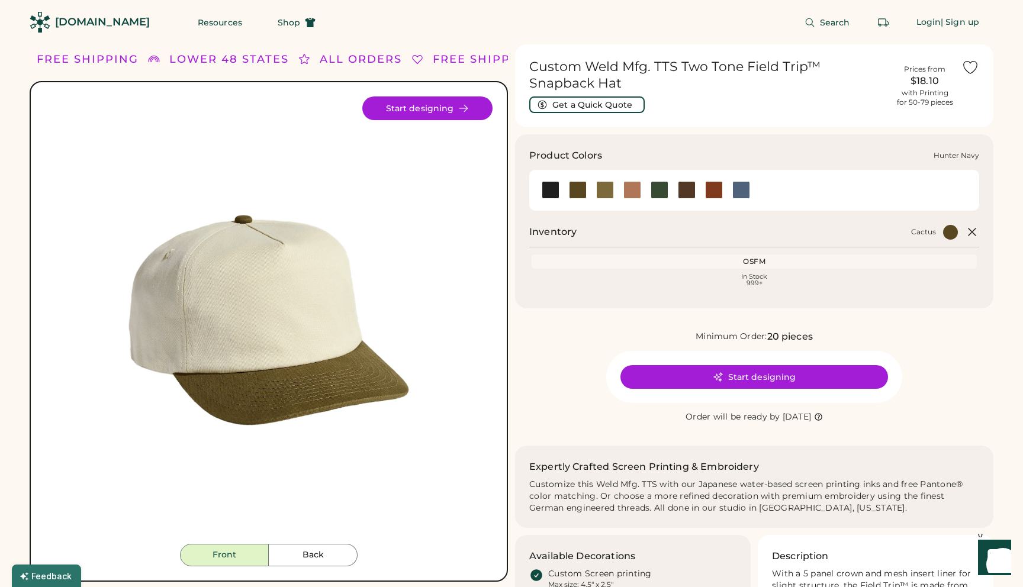
click at [655, 189] on div at bounding box center [660, 190] width 18 height 18
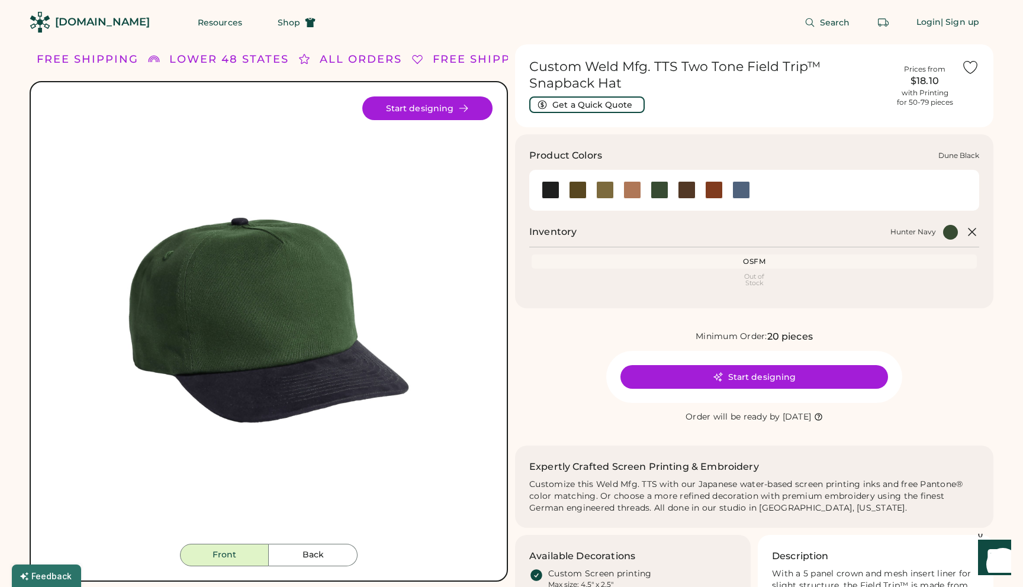
click at [635, 192] on div at bounding box center [632, 190] width 18 height 18
click at [686, 189] on div at bounding box center [687, 190] width 18 height 18
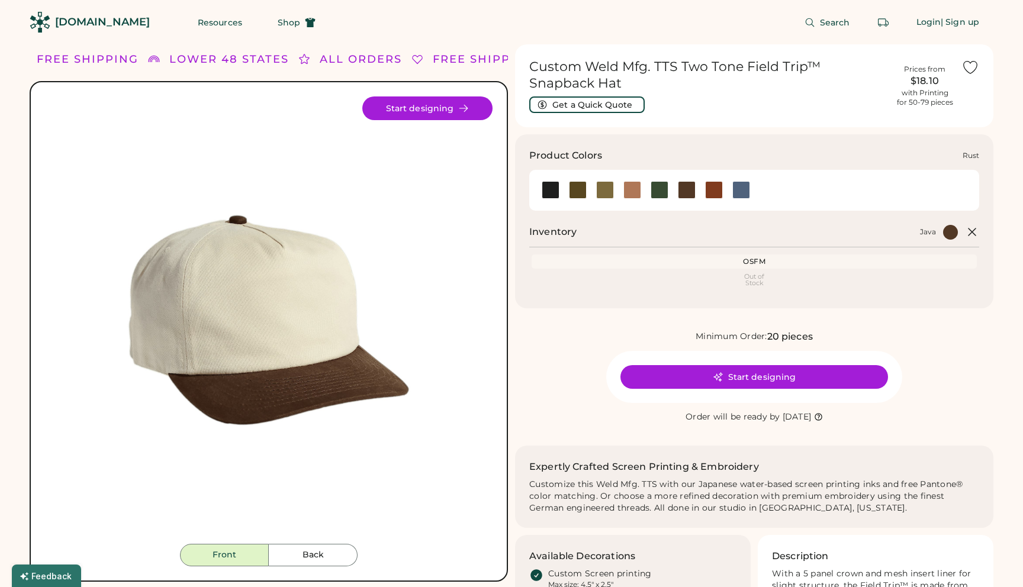
click at [715, 192] on div at bounding box center [714, 190] width 18 height 18
click at [738, 192] on div at bounding box center [741, 190] width 18 height 18
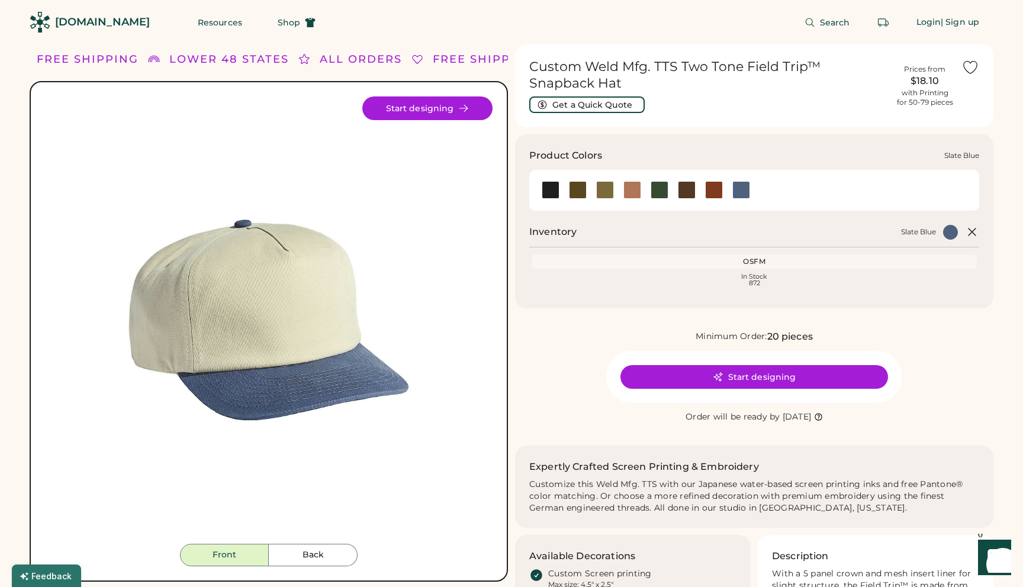
click at [738, 189] on div at bounding box center [741, 190] width 18 height 18
click at [549, 194] on div at bounding box center [551, 190] width 18 height 18
click at [579, 188] on div at bounding box center [578, 190] width 18 height 18
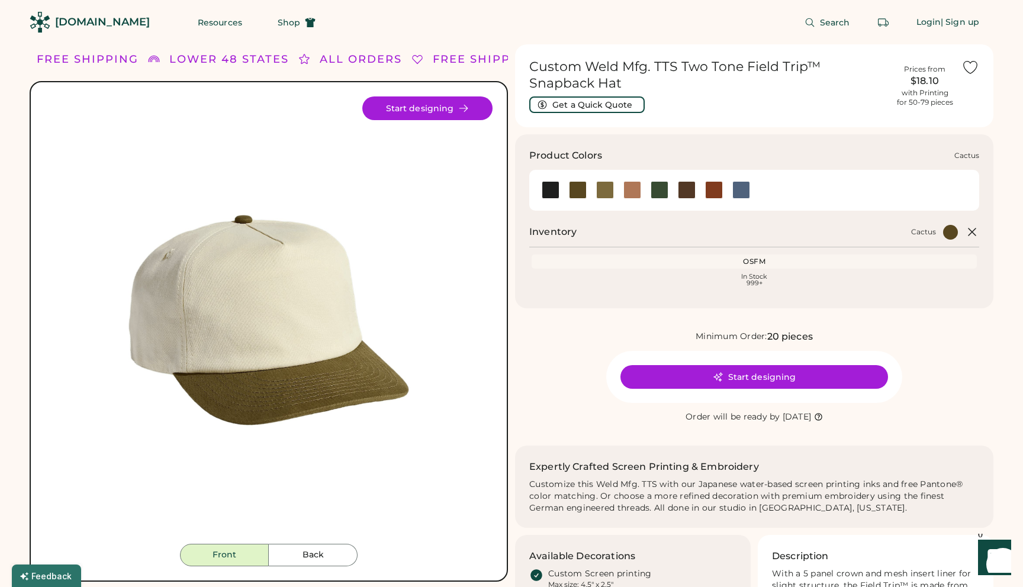
click at [577, 192] on div at bounding box center [578, 190] width 18 height 18
click at [605, 188] on div at bounding box center [605, 190] width 18 height 18
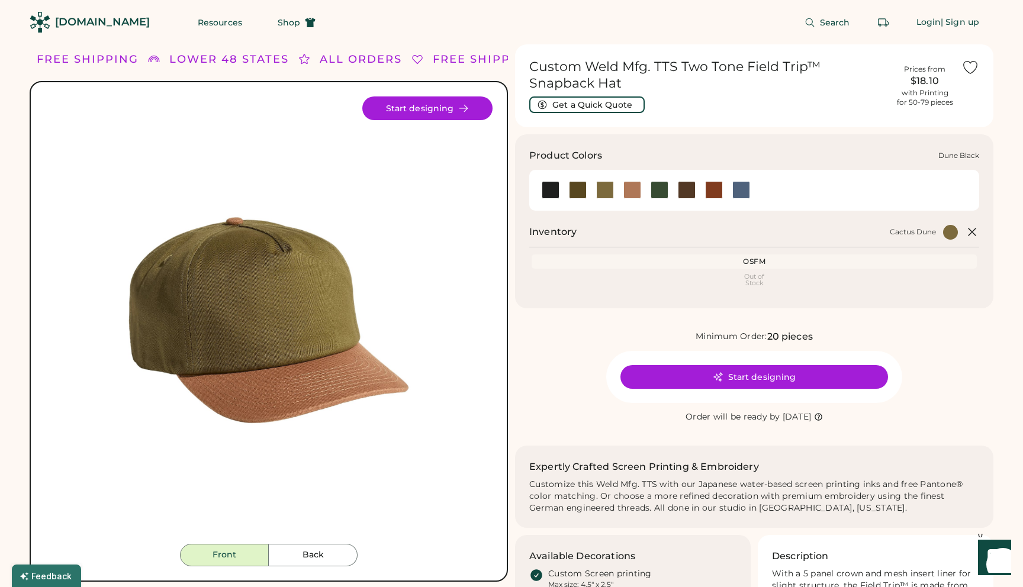
click at [632, 191] on div at bounding box center [632, 190] width 18 height 18
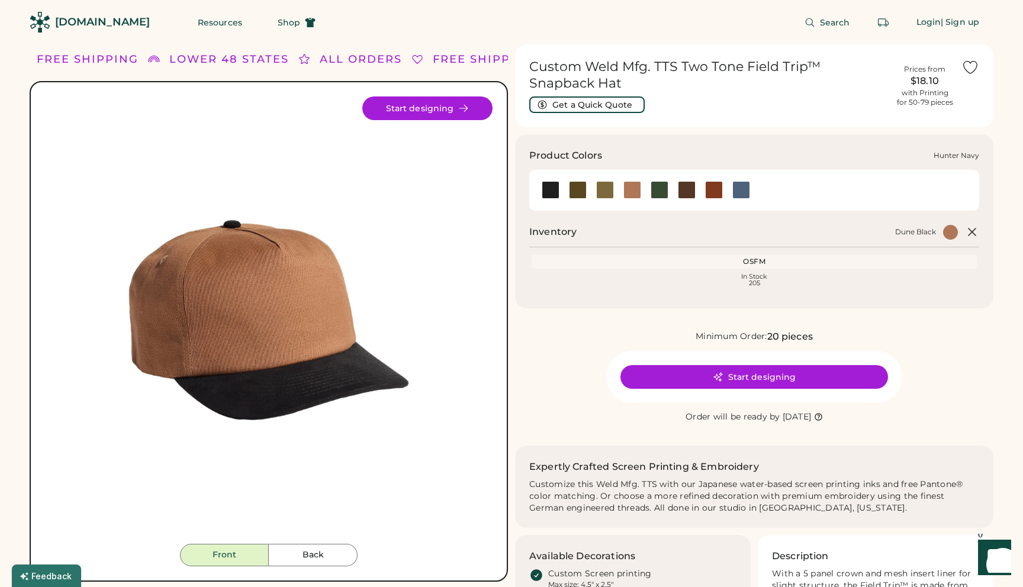
click at [661, 189] on div at bounding box center [660, 190] width 18 height 18
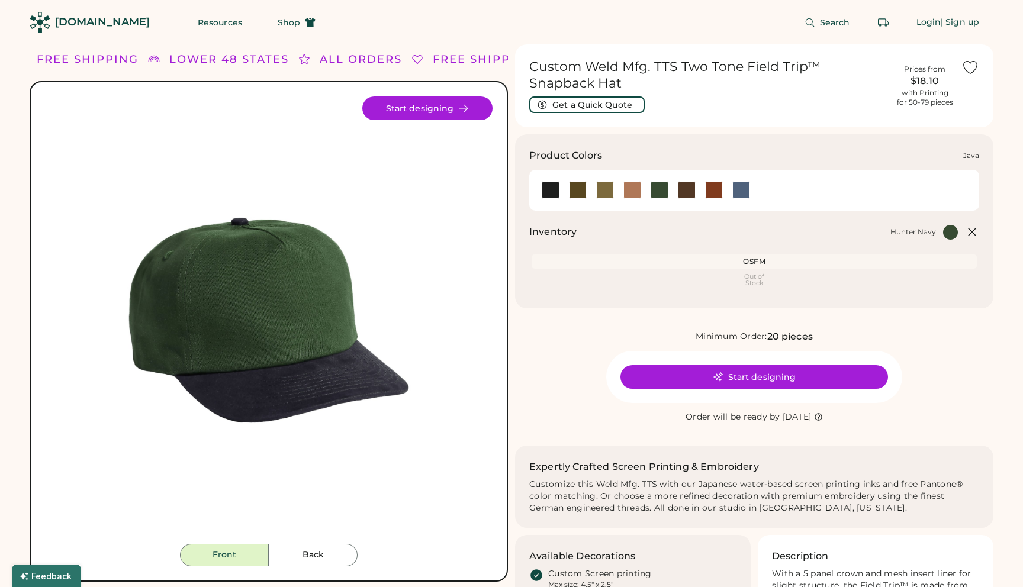
click at [690, 194] on div at bounding box center [687, 190] width 18 height 18
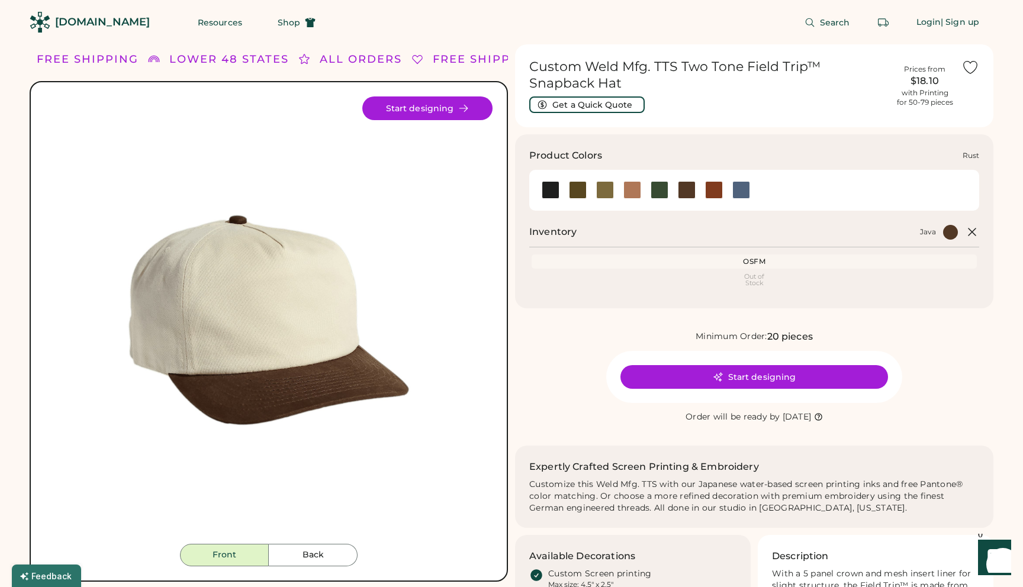
click at [712, 194] on div at bounding box center [714, 190] width 18 height 18
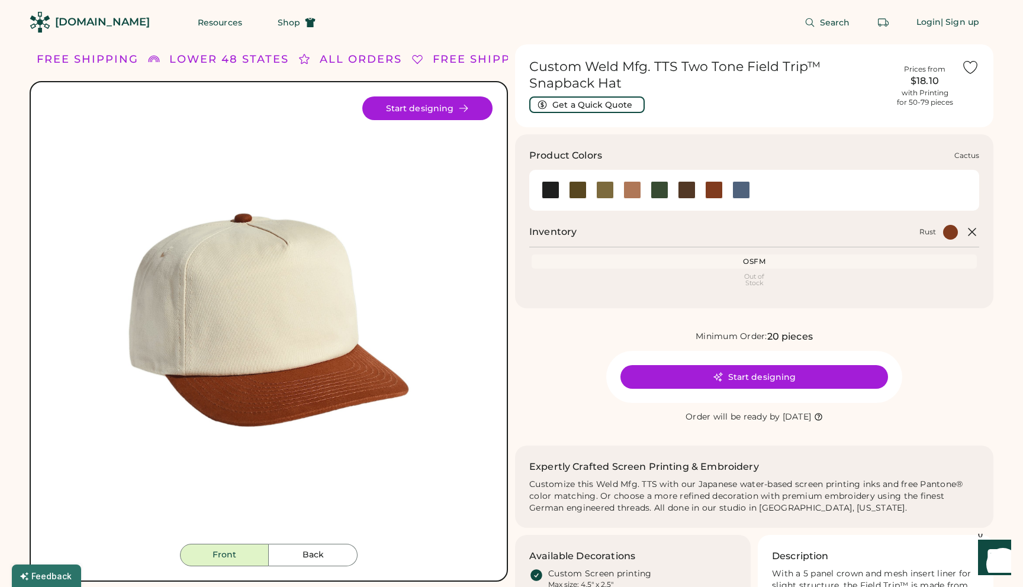
click at [580, 189] on div at bounding box center [578, 190] width 18 height 18
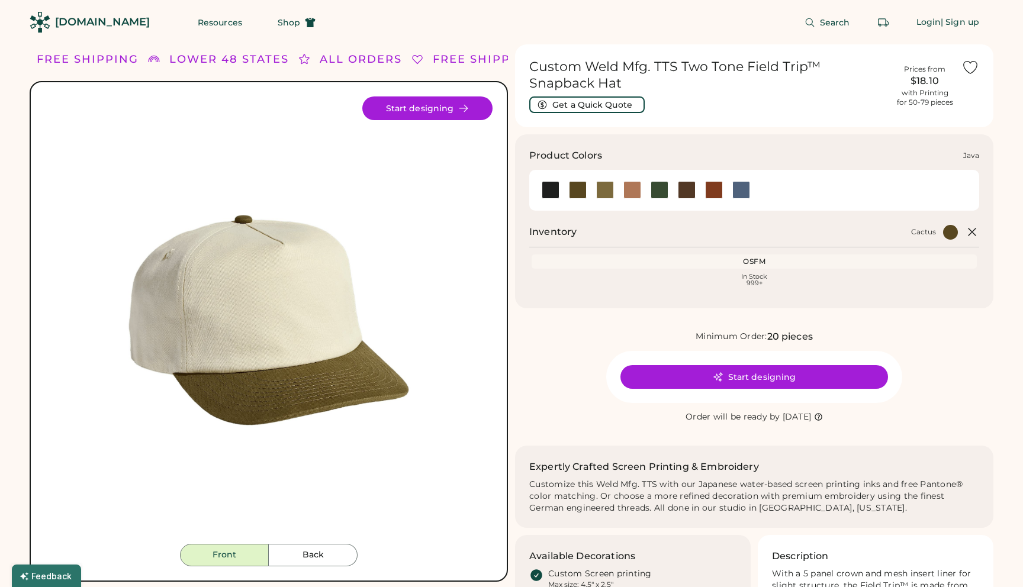
click at [688, 193] on div at bounding box center [687, 190] width 18 height 18
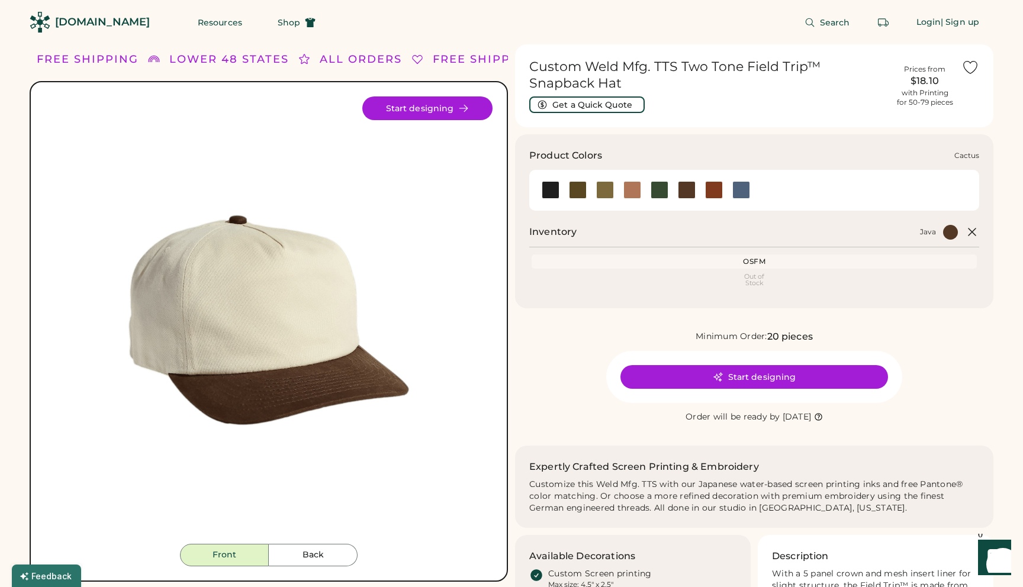
click at [576, 193] on div at bounding box center [578, 190] width 18 height 18
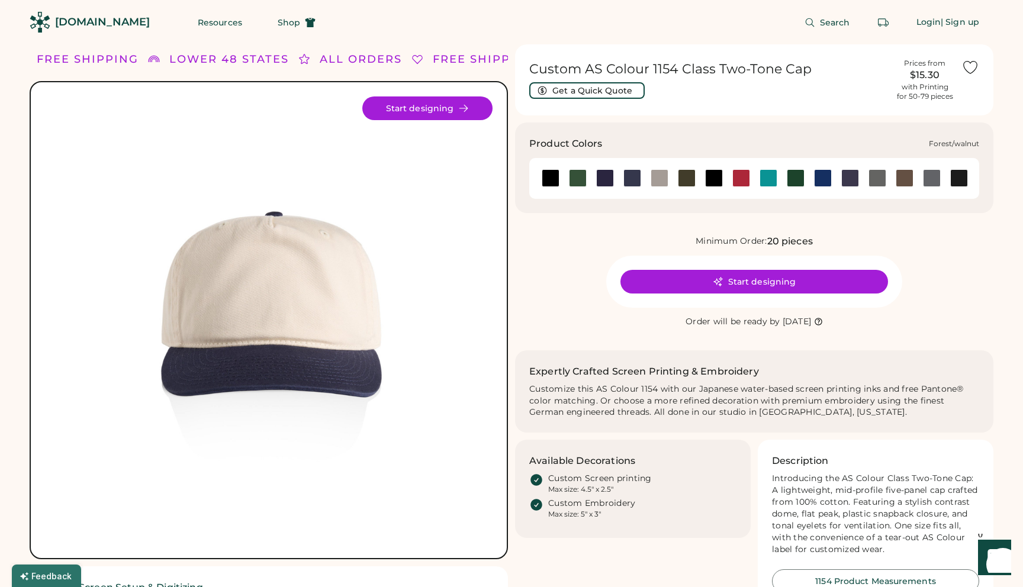
click at [580, 171] on div at bounding box center [578, 178] width 18 height 18
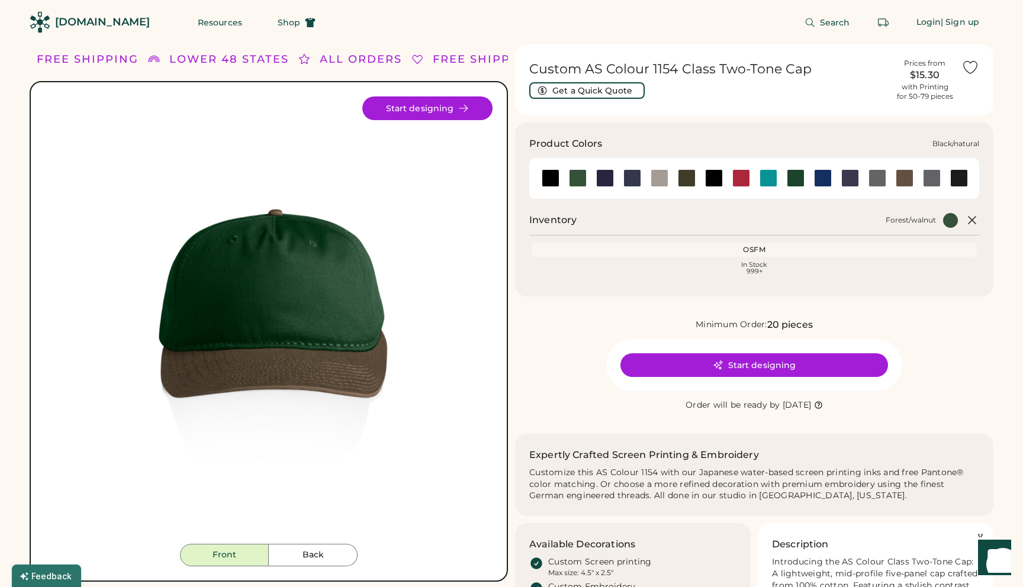
click at [549, 180] on div at bounding box center [551, 178] width 18 height 18
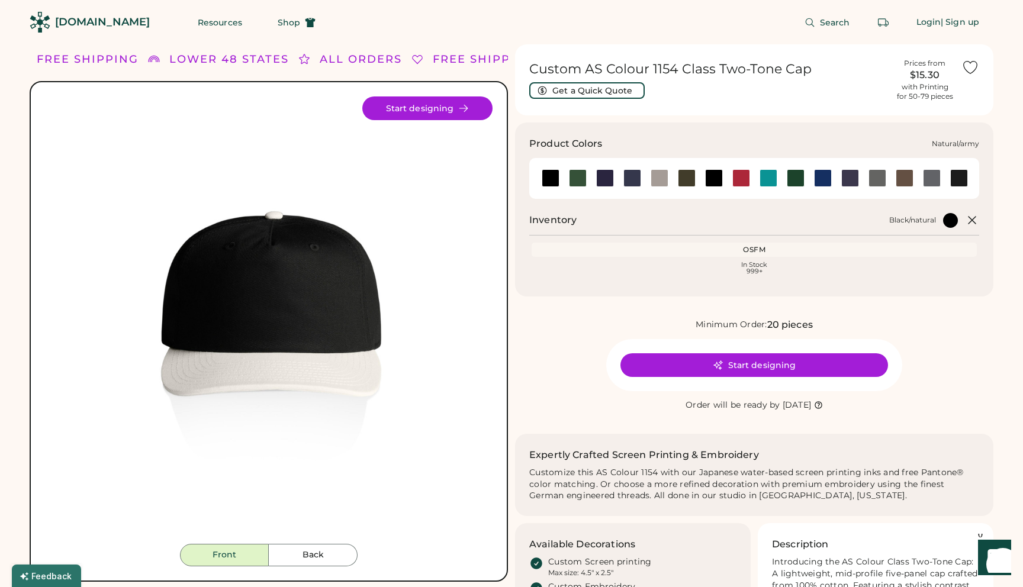
click at [689, 182] on div at bounding box center [687, 178] width 18 height 18
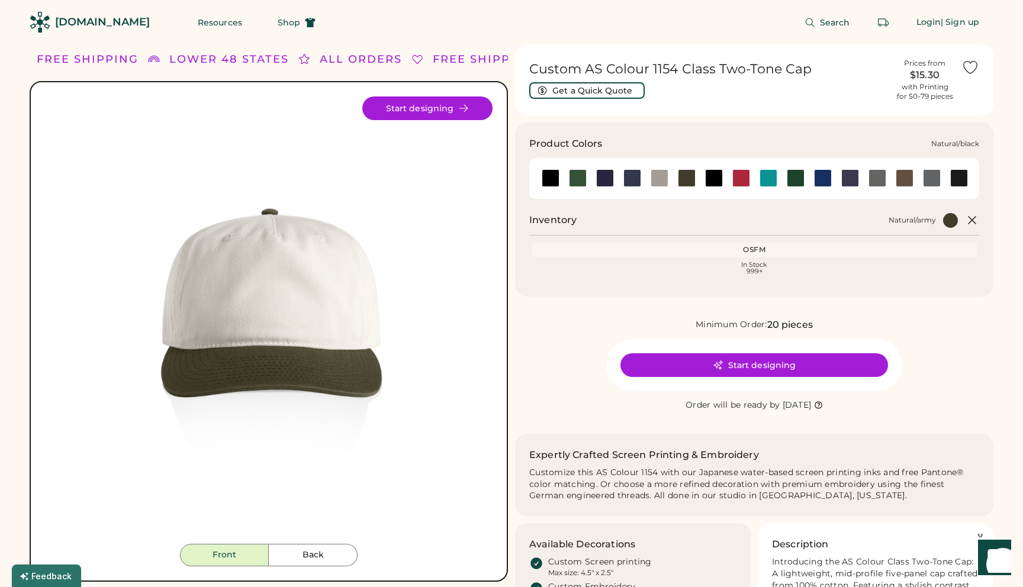
click at [712, 178] on div at bounding box center [714, 178] width 18 height 18
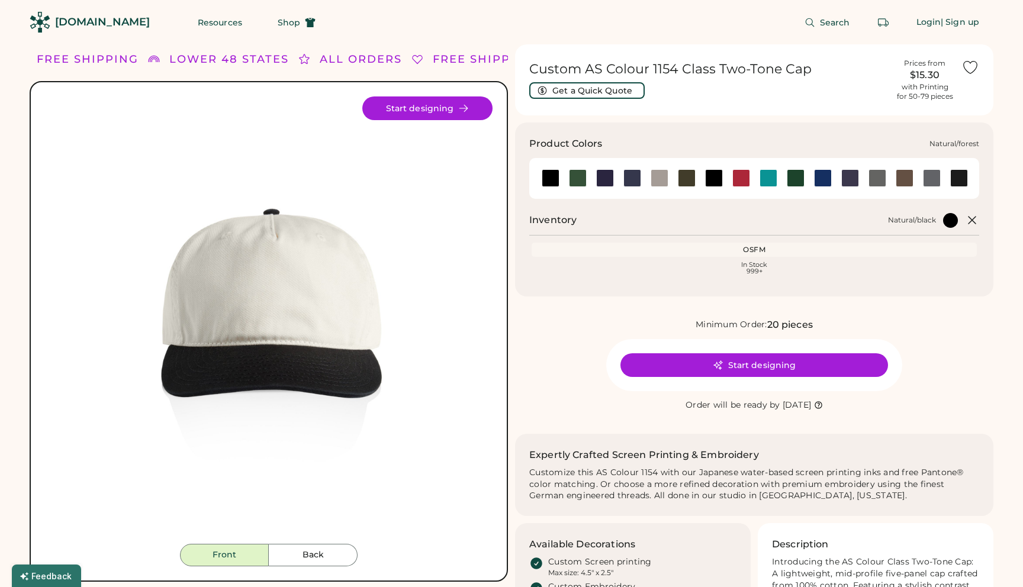
click at [792, 179] on div at bounding box center [796, 178] width 18 height 18
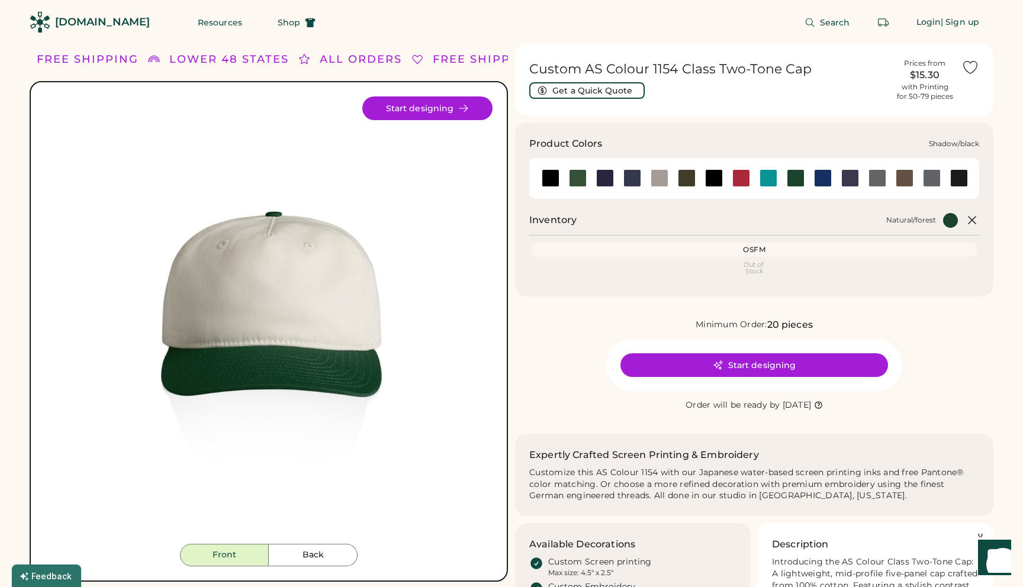
click at [932, 183] on div at bounding box center [932, 178] width 18 height 18
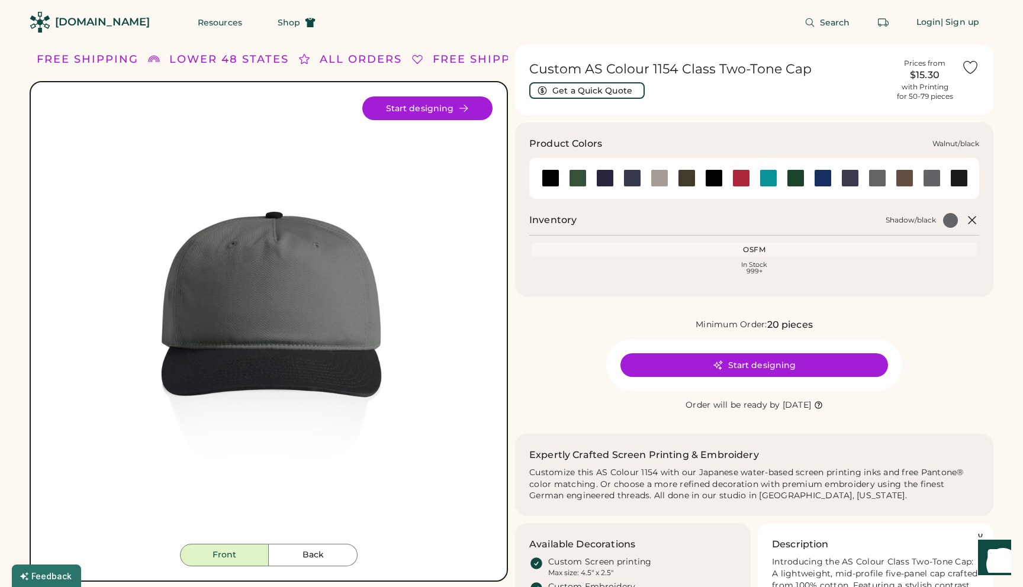
click at [962, 178] on div at bounding box center [959, 178] width 18 height 18
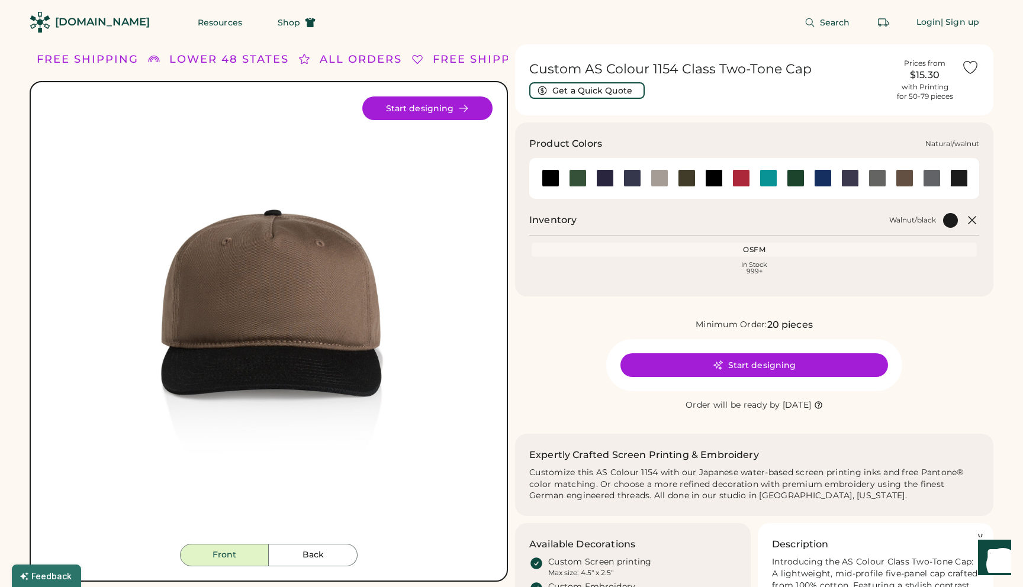
click at [902, 176] on div at bounding box center [905, 178] width 18 height 18
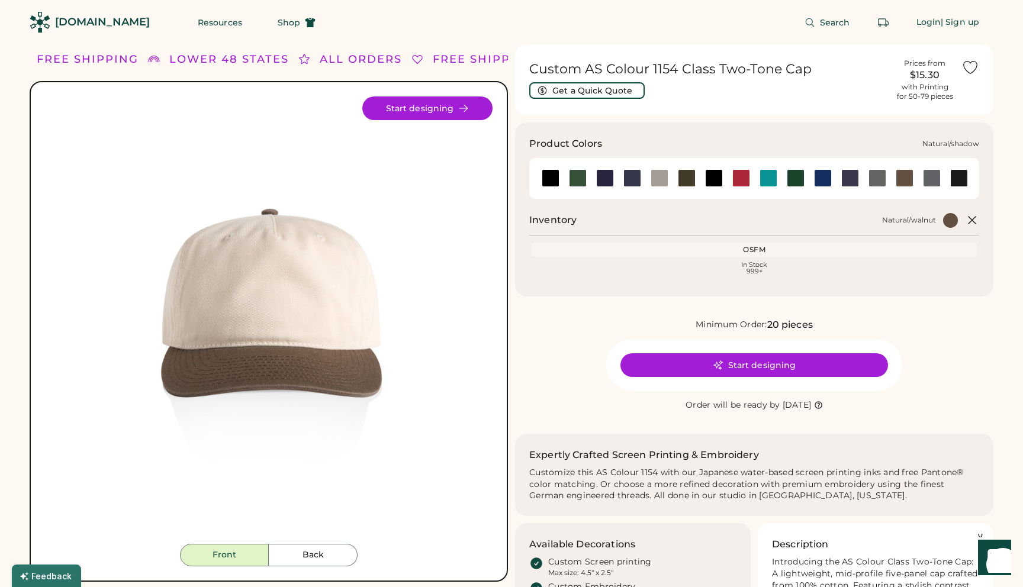
click at [873, 176] on div at bounding box center [878, 178] width 18 height 18
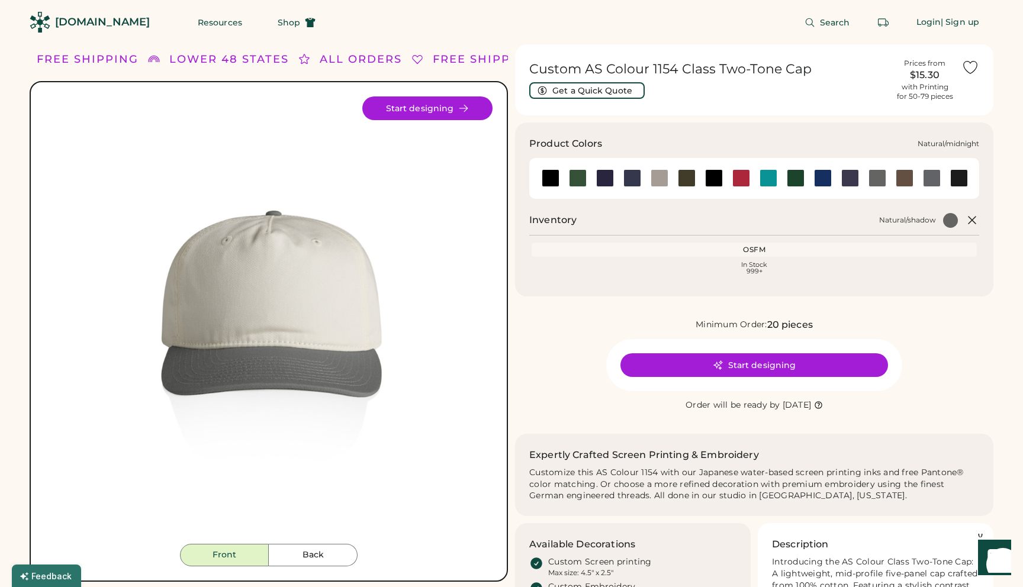
click at [847, 180] on div at bounding box center [850, 178] width 18 height 18
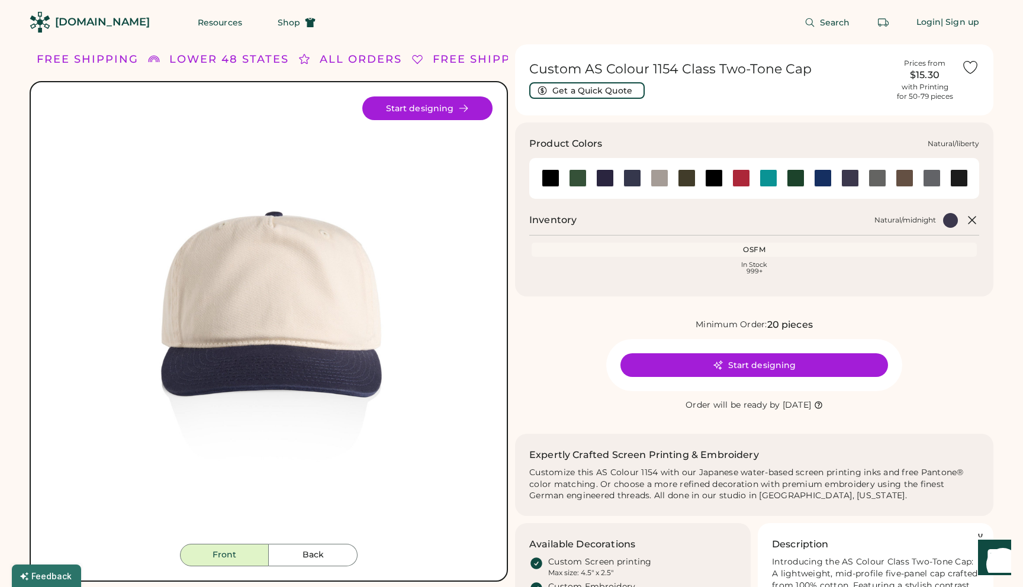
click at [823, 181] on div at bounding box center [823, 178] width 18 height 18
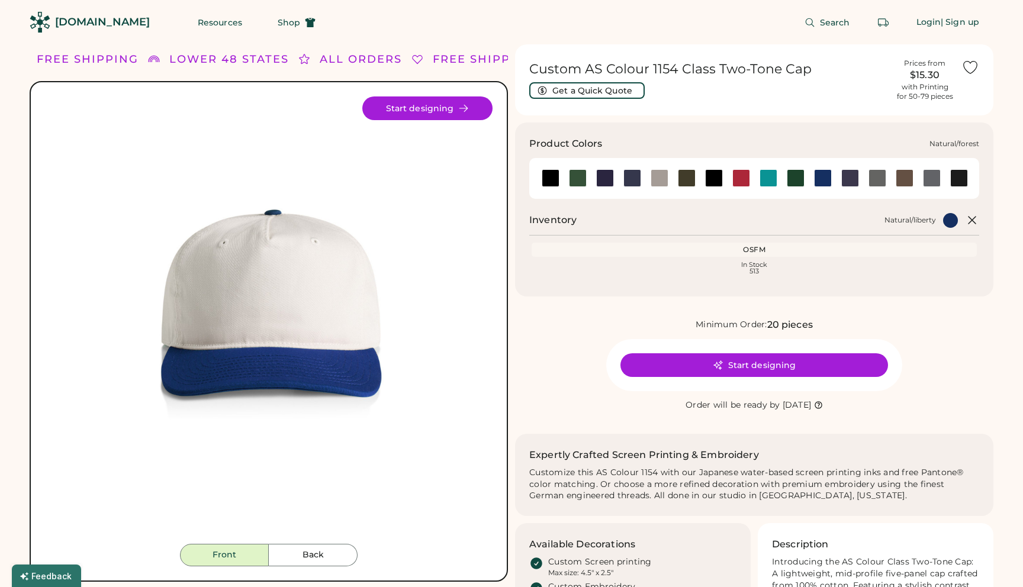
click at [790, 180] on div at bounding box center [796, 178] width 18 height 18
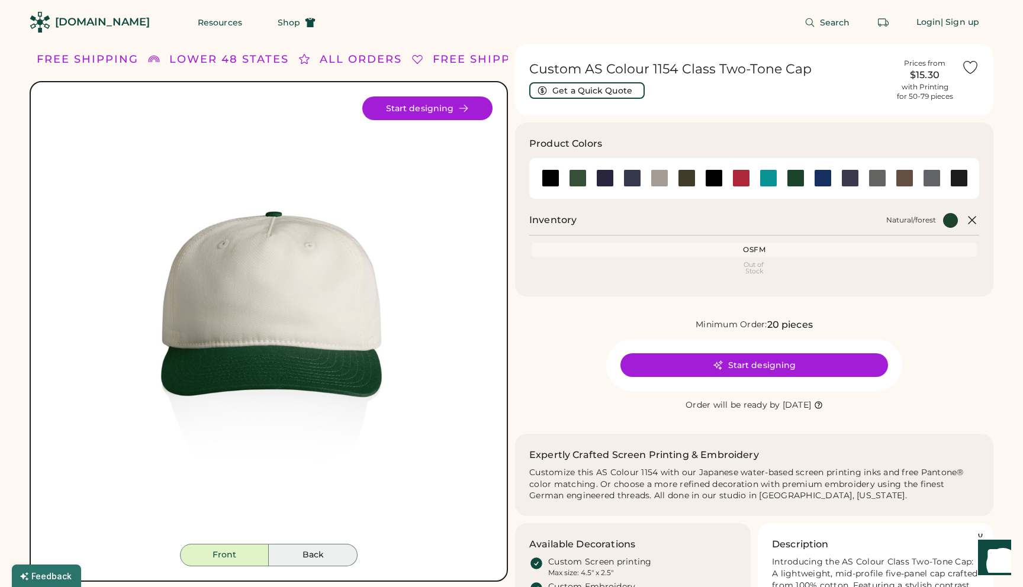
click at [305, 566] on button "Back" at bounding box center [313, 555] width 89 height 22
